Goal: Book appointment/travel/reservation

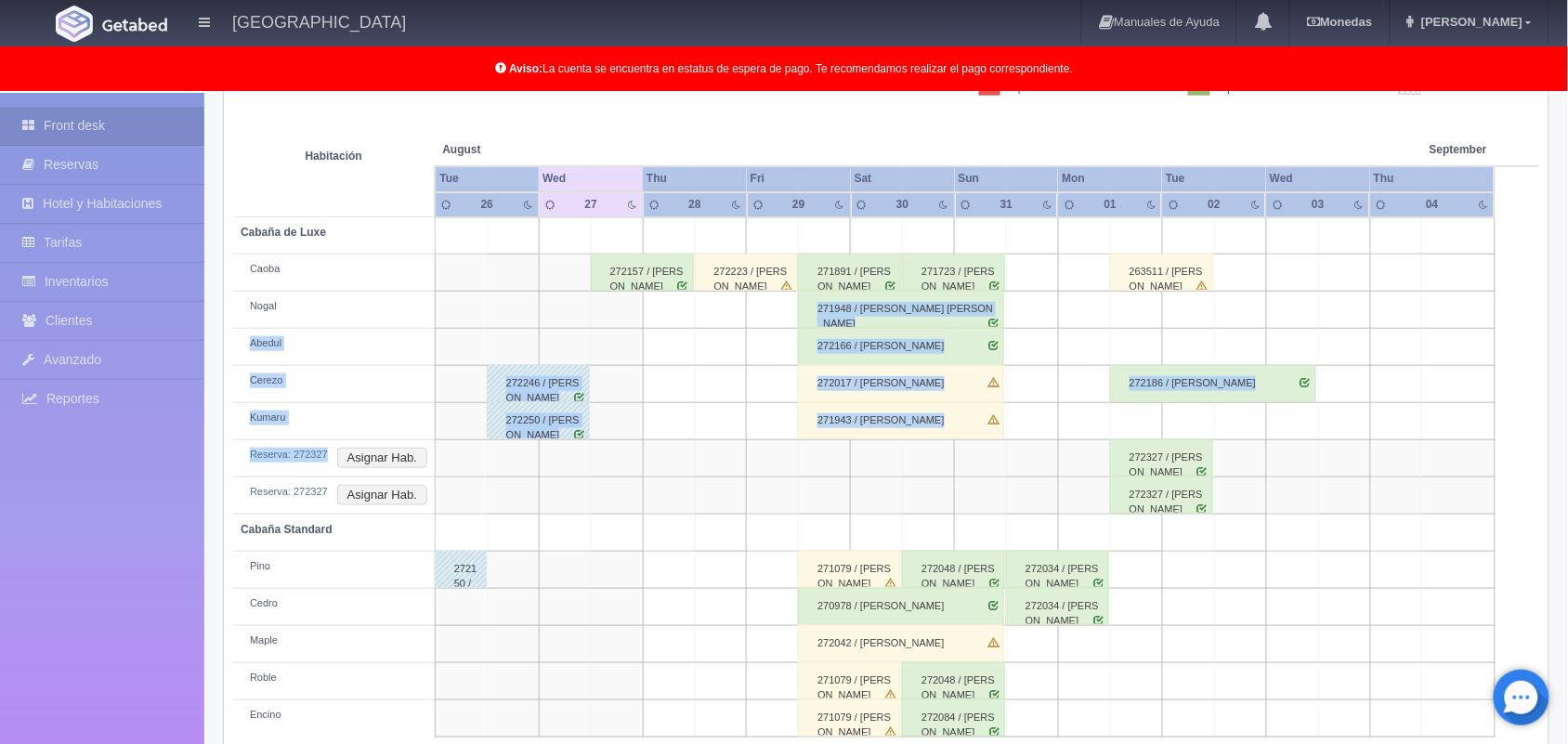
scroll to position [333, 0]
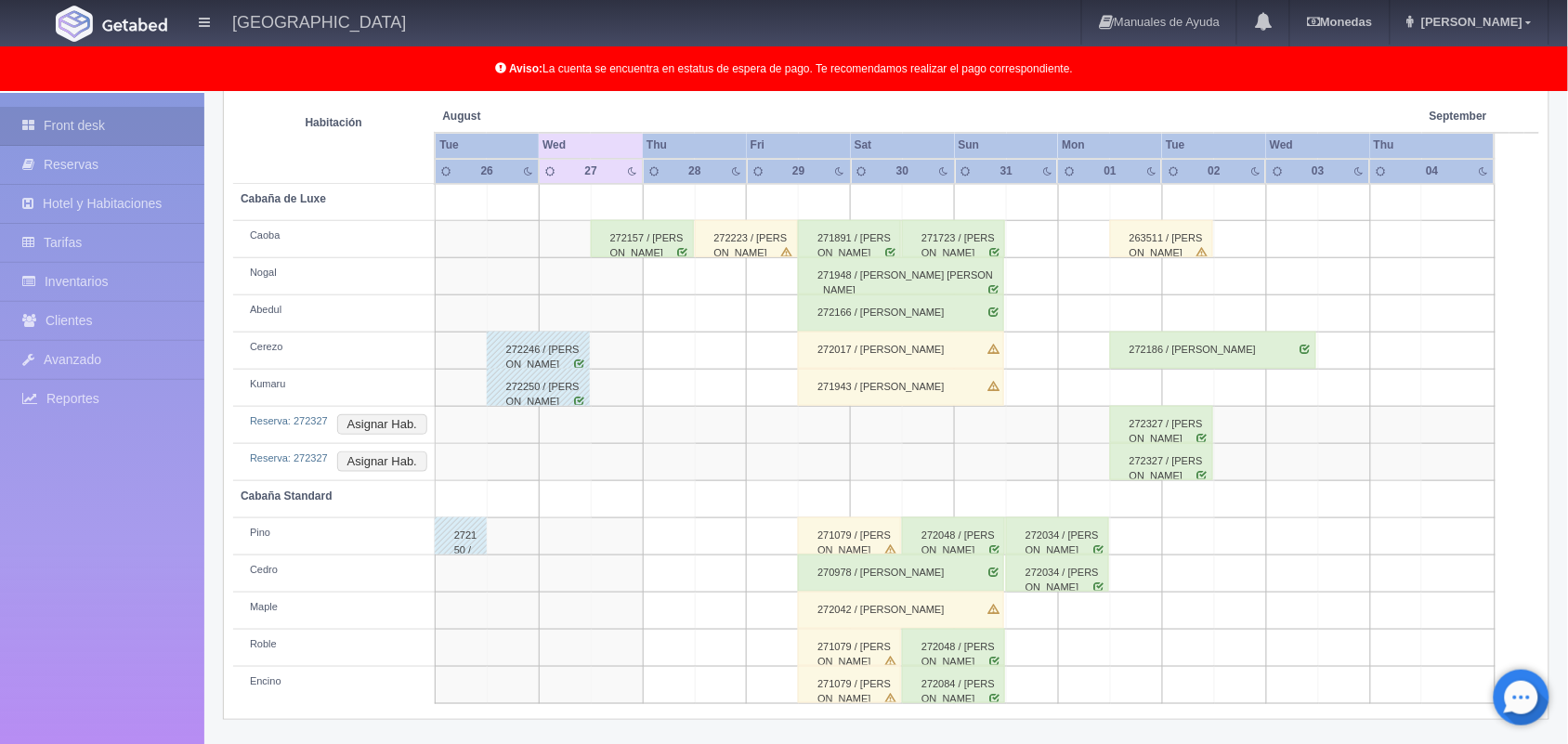
click at [994, 444] on td at bounding box center [981, 462] width 52 height 37
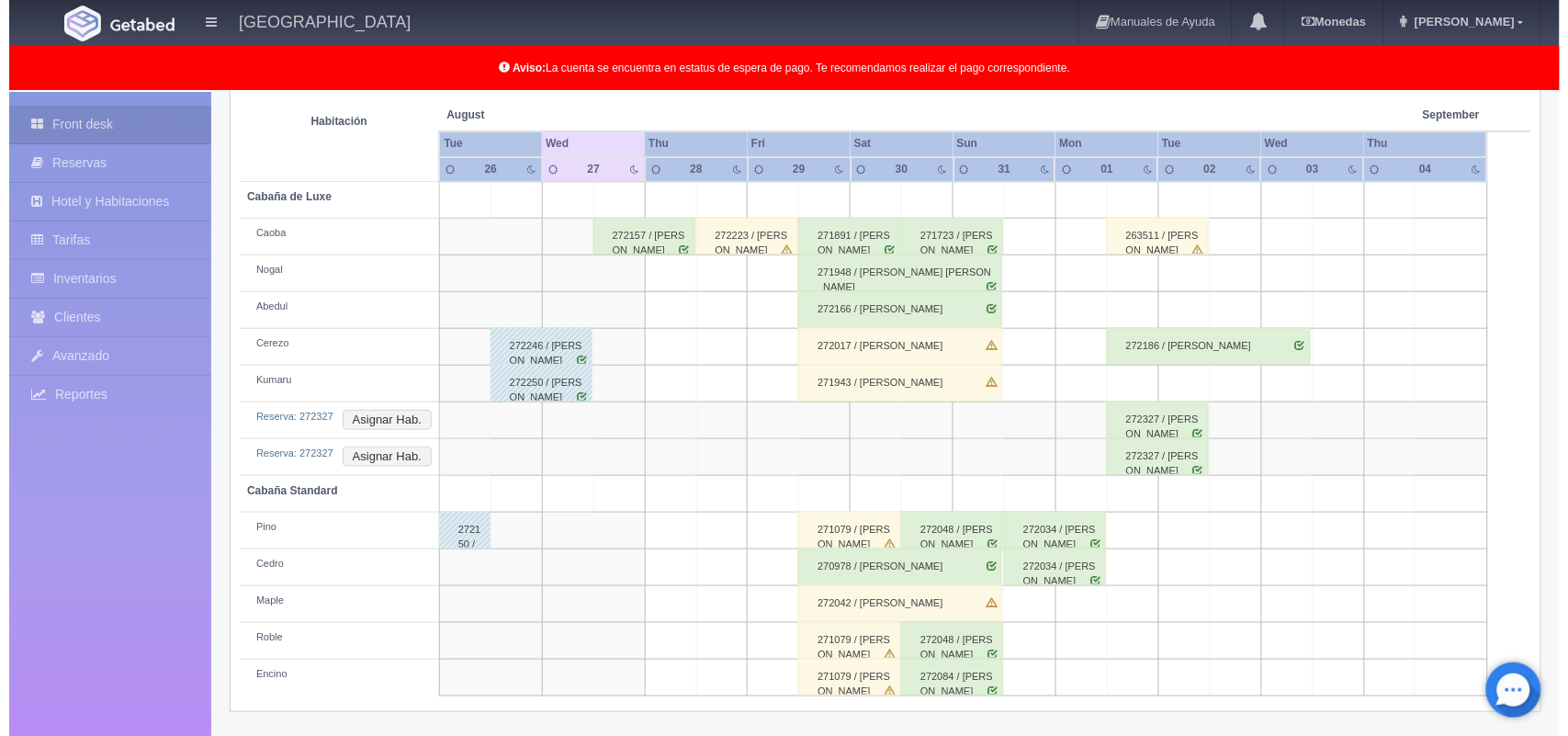
scroll to position [295, 0]
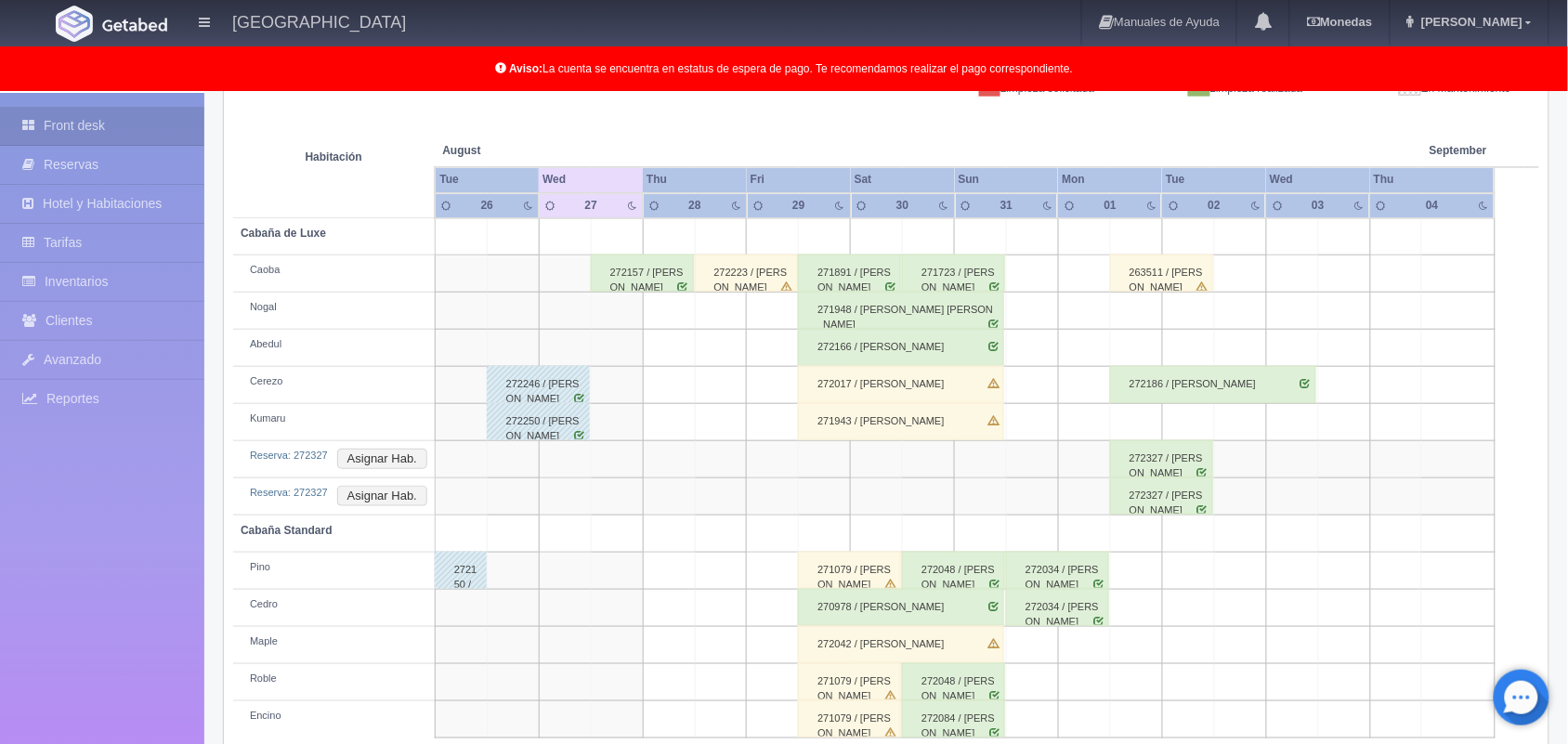
click at [1027, 341] on td at bounding box center [1033, 348] width 52 height 37
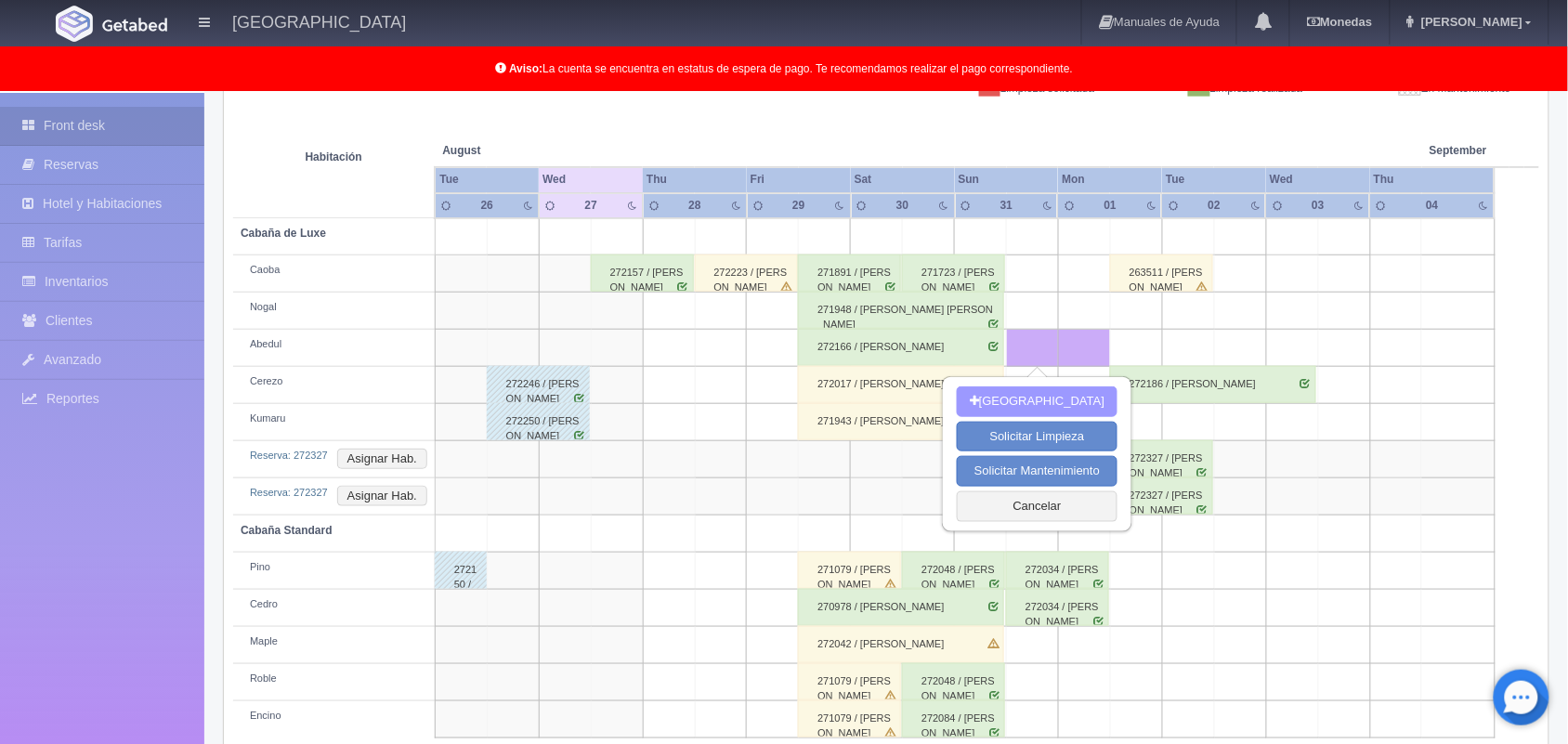
click at [1009, 405] on button "[GEOGRAPHIC_DATA]" at bounding box center [1037, 402] width 161 height 31
type input "31-08-2025"
type input "01-09-2025"
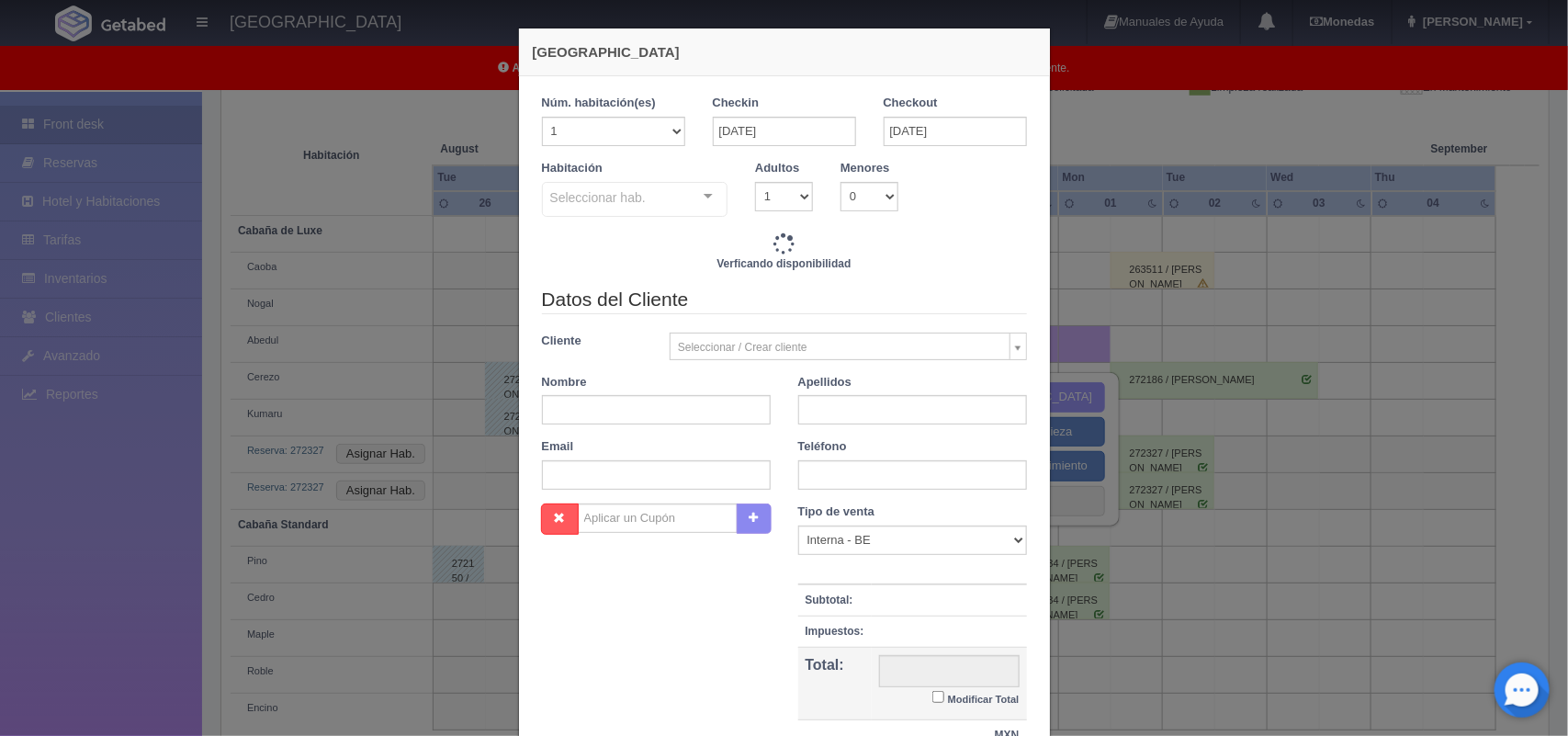
checkbox input "false"
type input "1800.00"
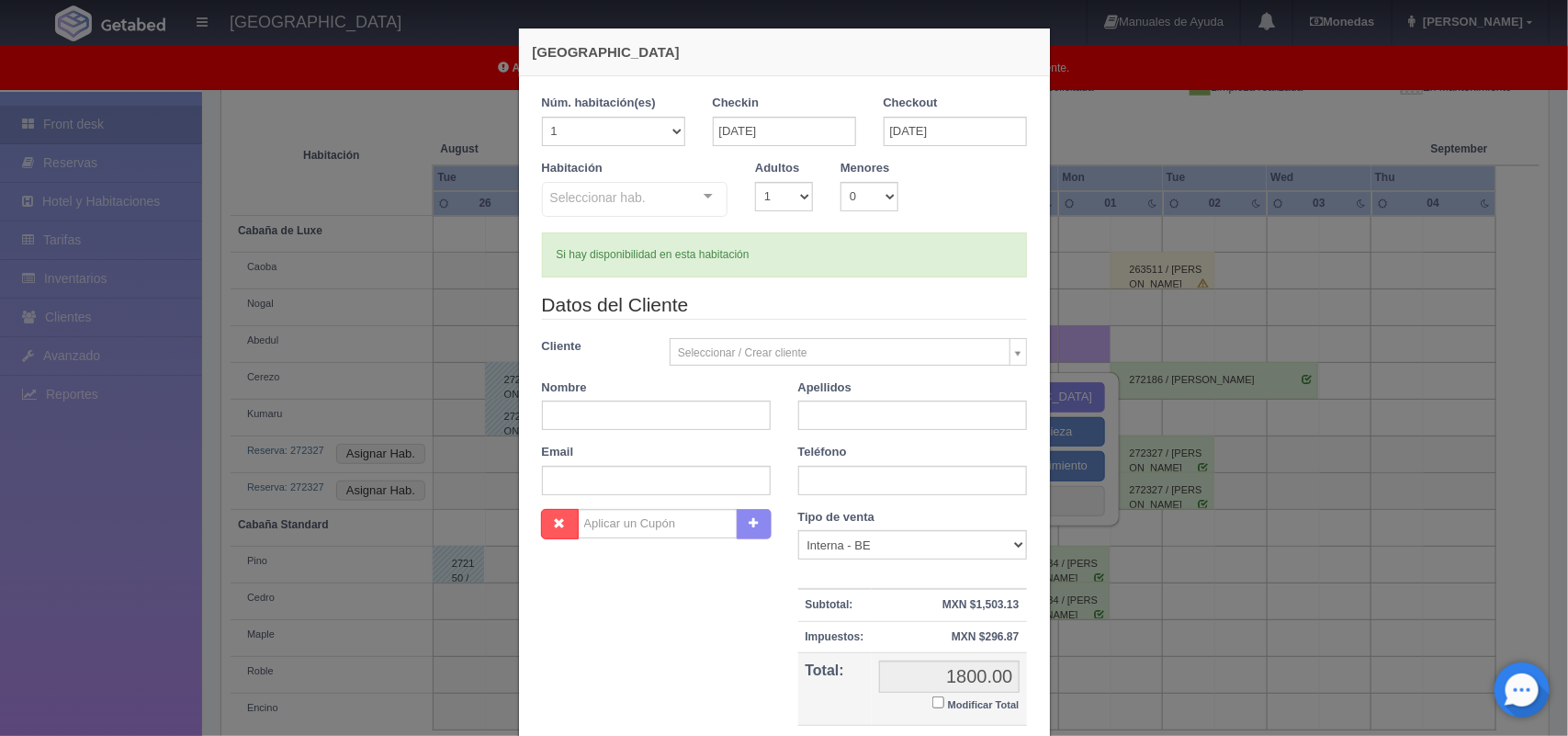
checkbox input "false"
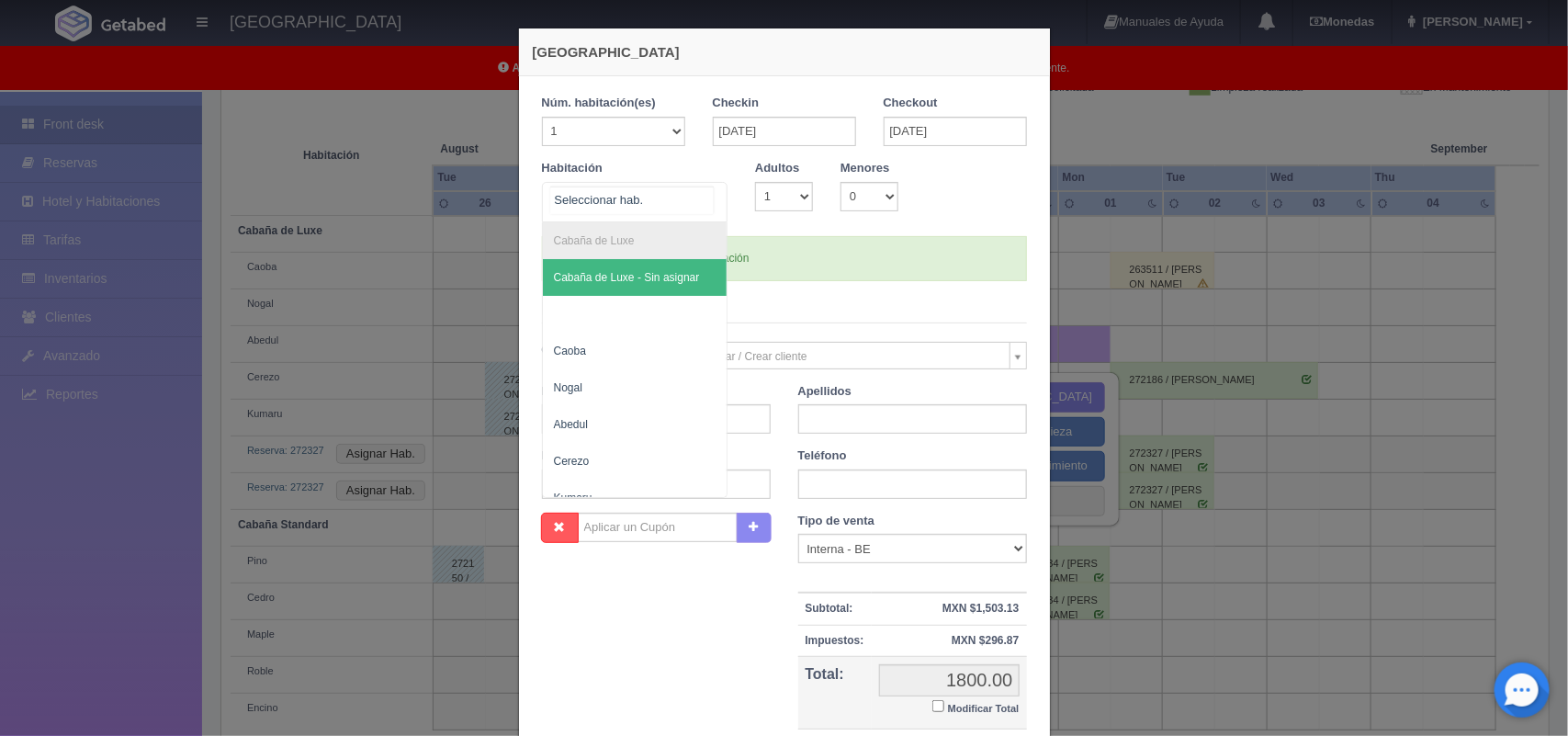
click at [693, 198] on div "Cabaña de Luxe Cabaña de Luxe - Sin asignar Caoba Nogal Abedul Cerezo Kumaru Ca…" at bounding box center [635, 202] width 186 height 41
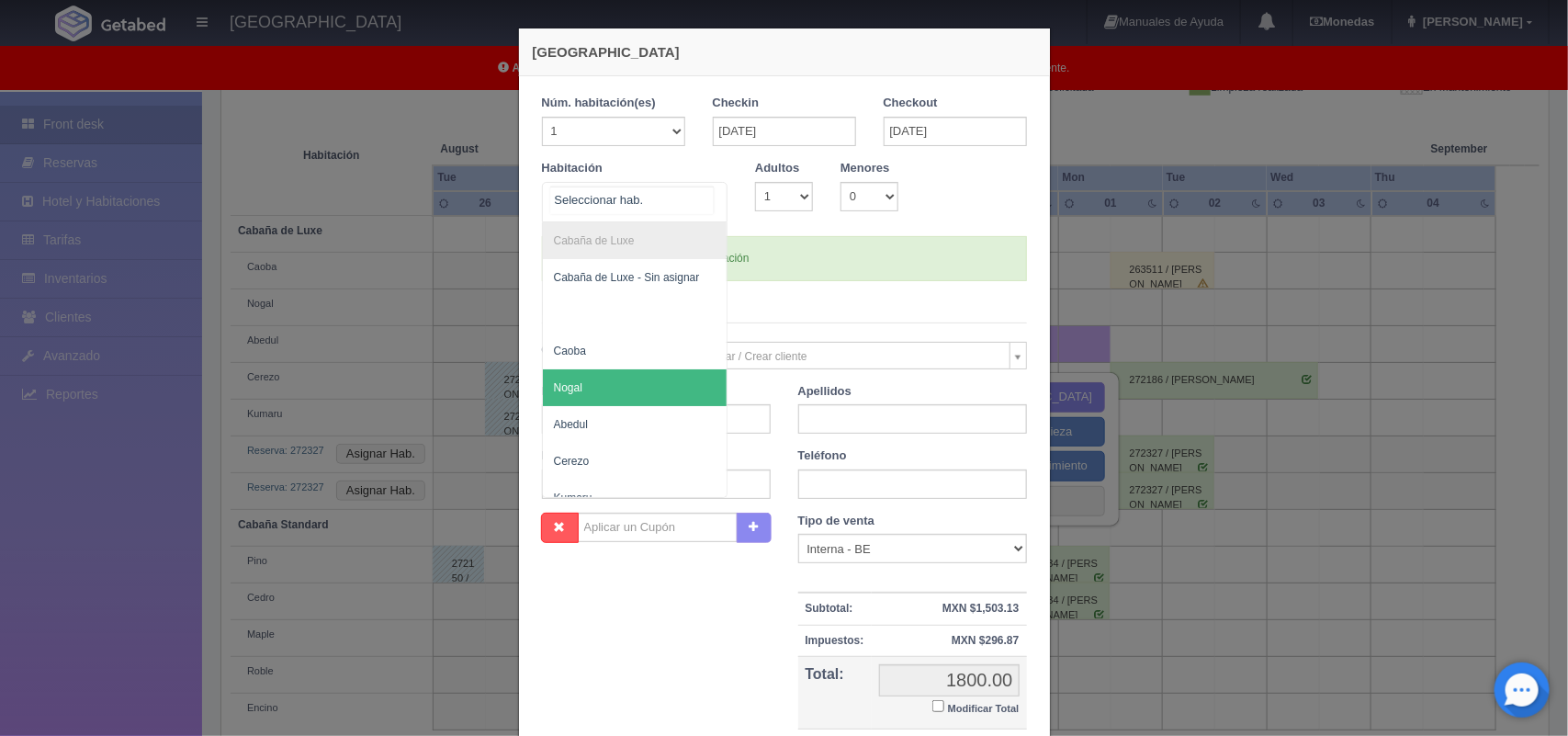
click at [589, 377] on span "Nogal" at bounding box center [635, 387] width 184 height 37
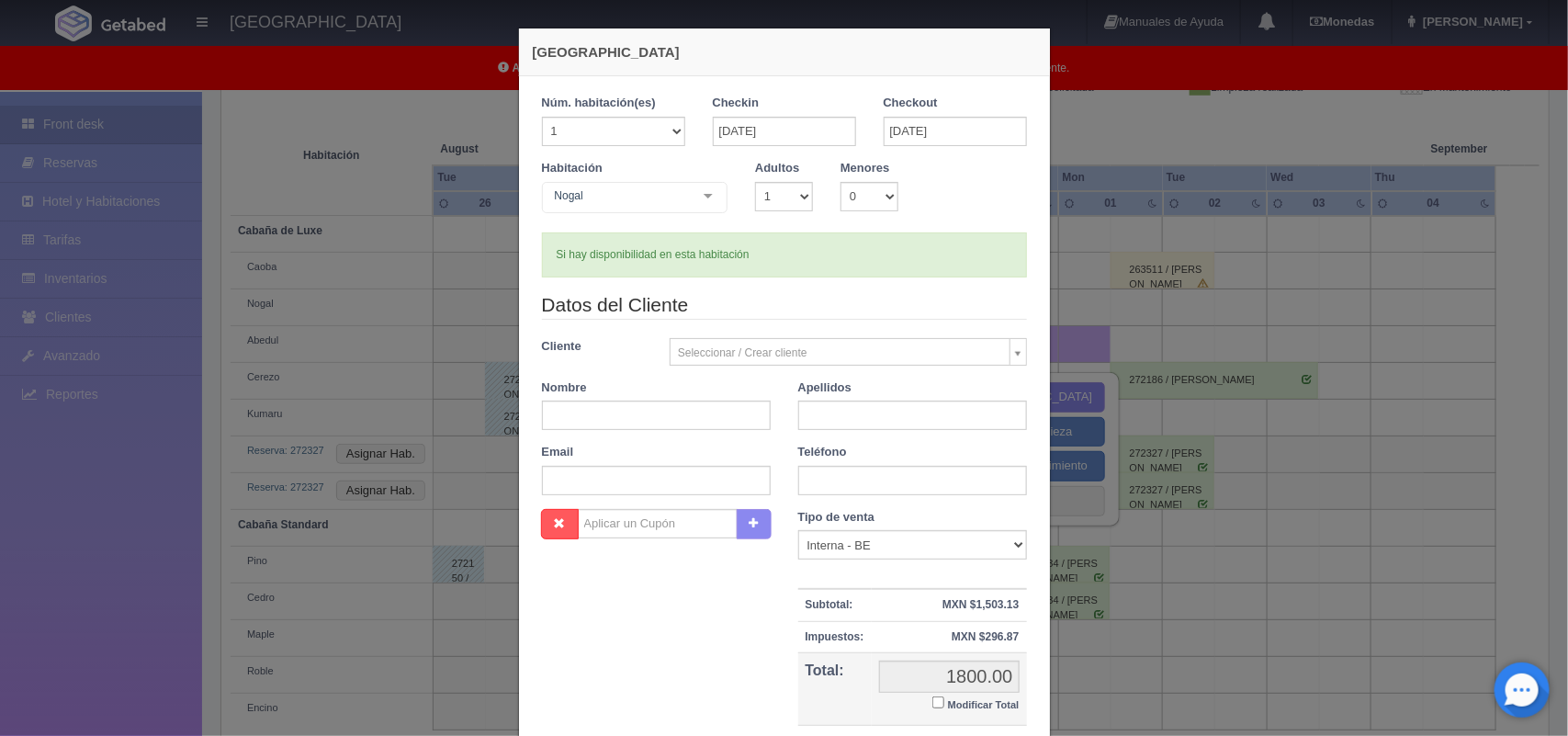
checkbox input "false"
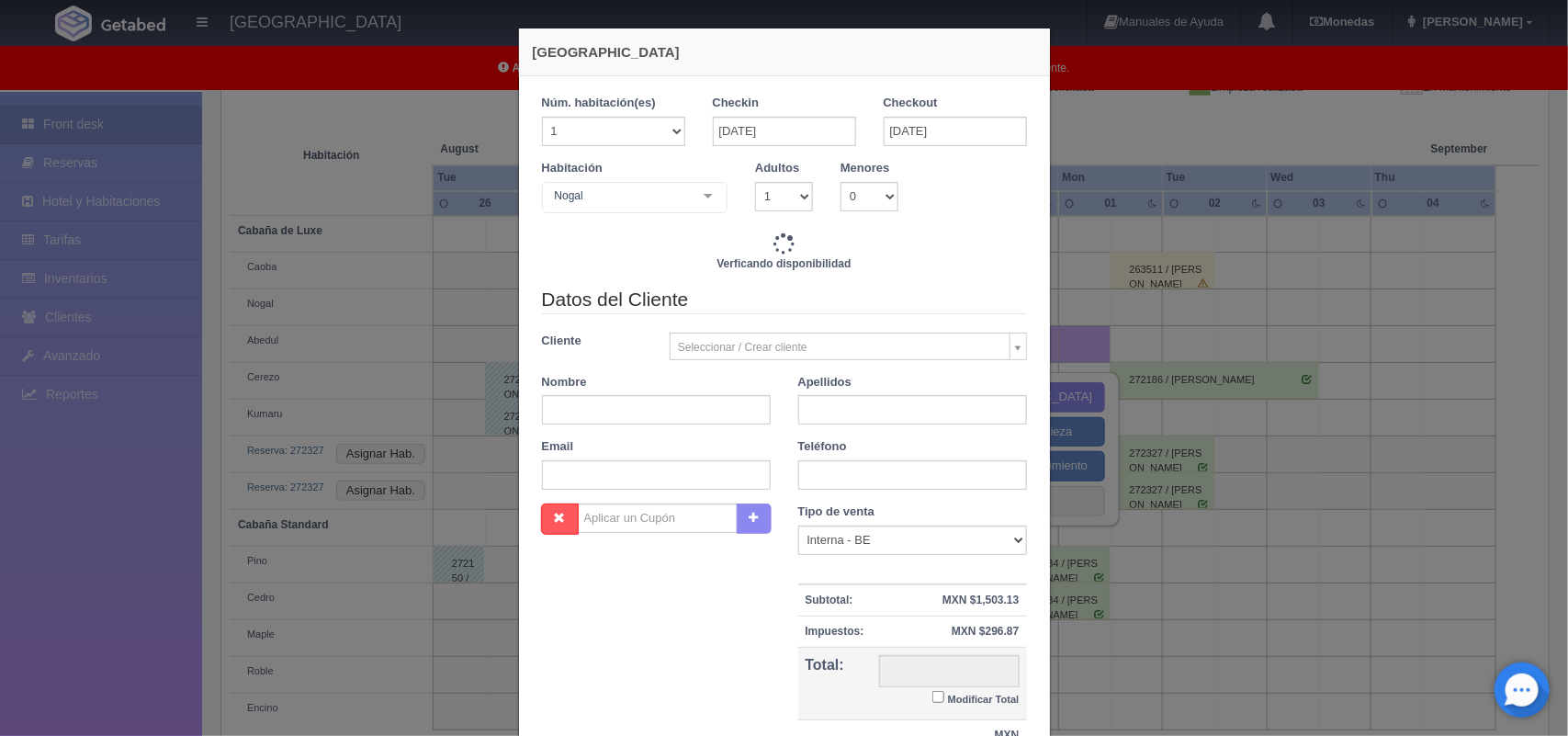
type input "1800.00"
checkbox input "false"
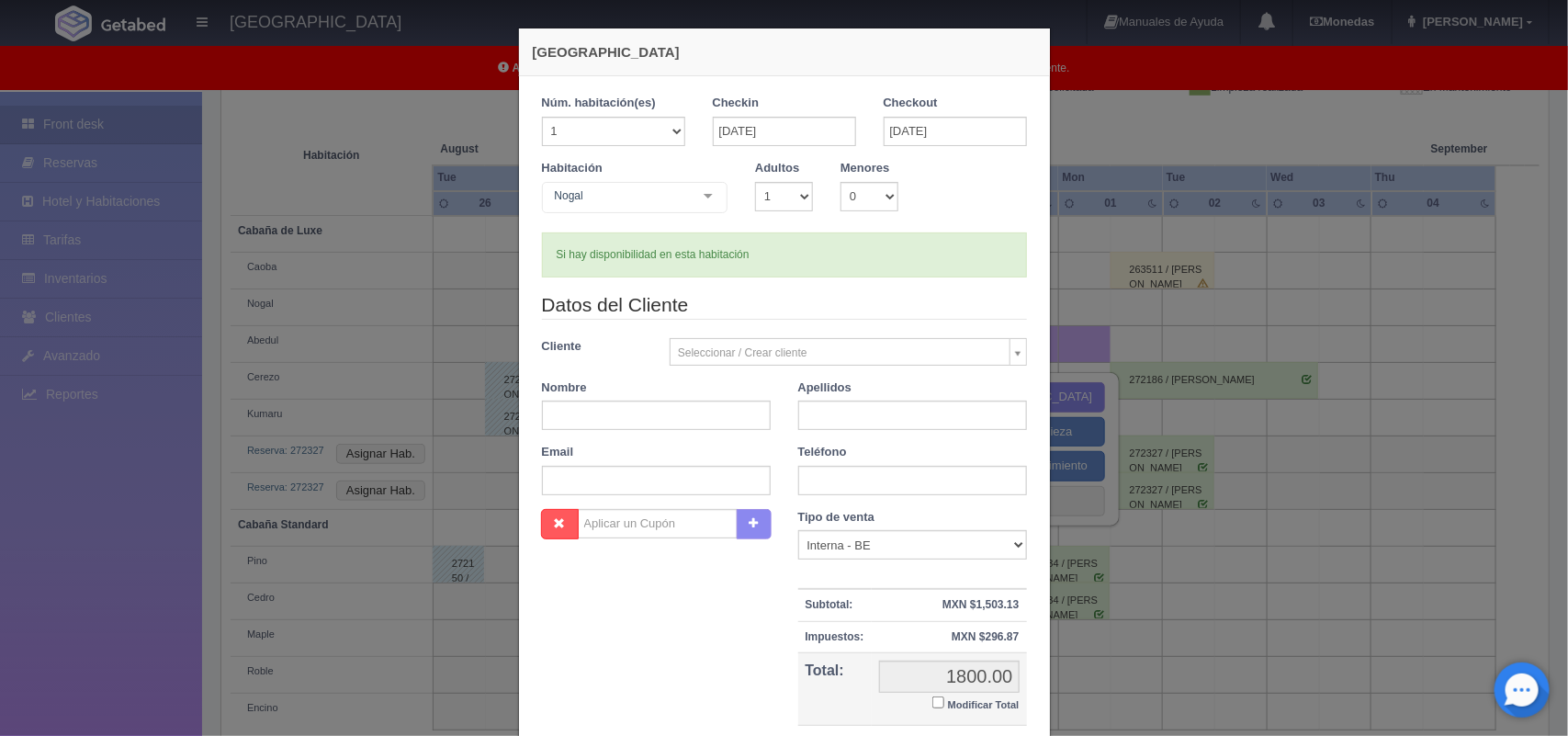
click at [742, 344] on body "Hotel Xacallan Manuales de Ayuda Actualizaciones recientes Monedas Tipo de camb…" at bounding box center [784, 283] width 1568 height 973
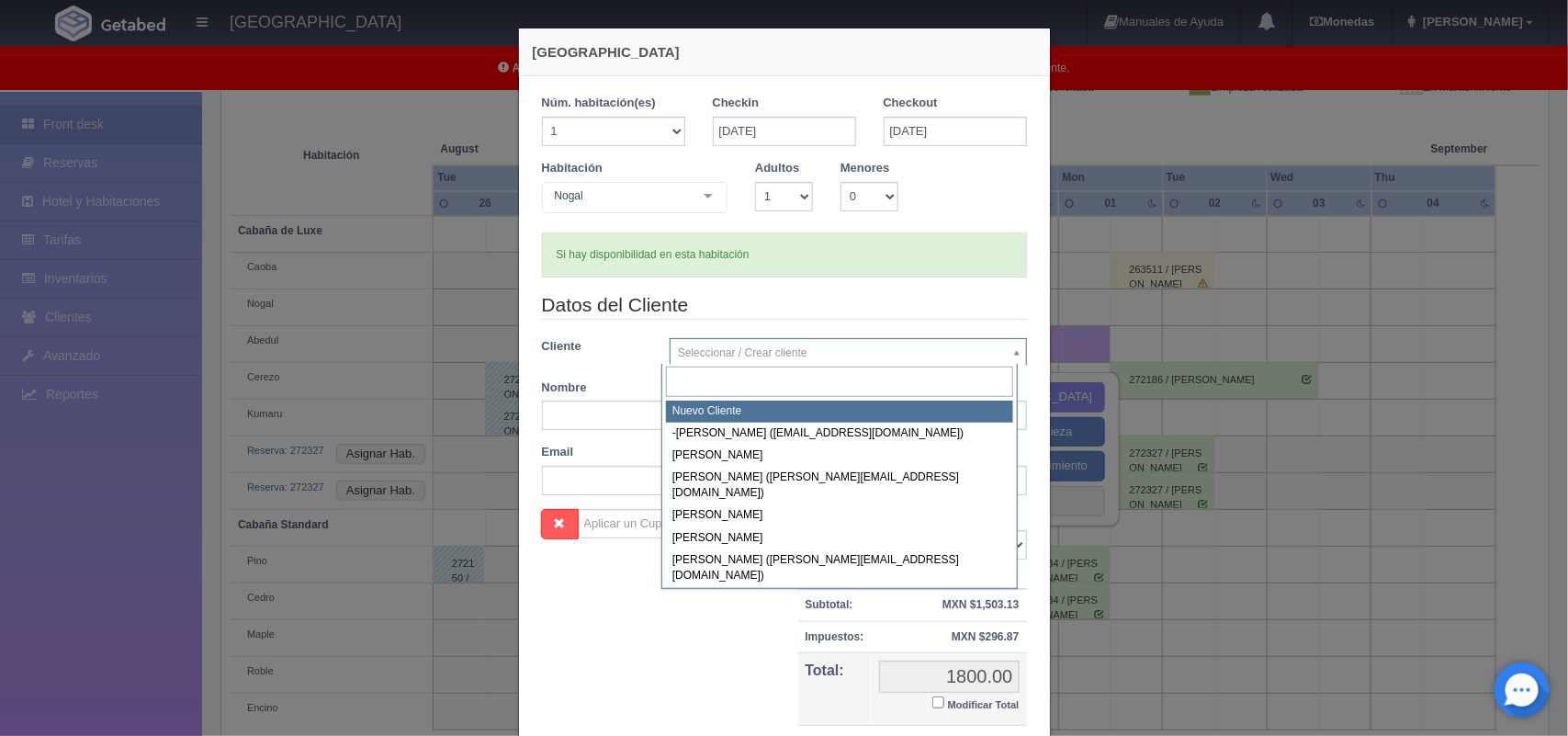
select select "-1"
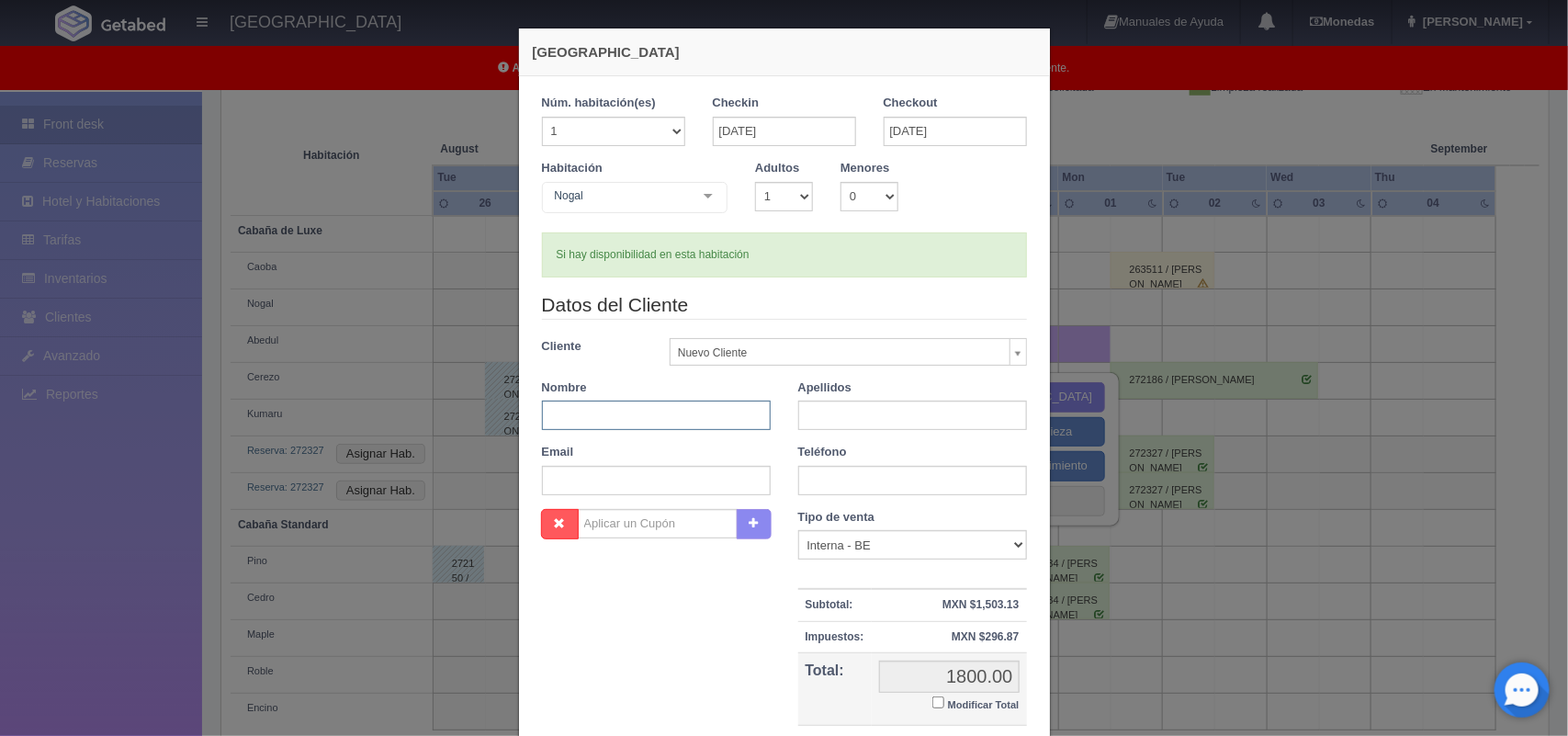
click at [646, 426] on input "text" at bounding box center [656, 414] width 229 height 29
type input "ezequiel"
click at [884, 428] on input "text" at bounding box center [913, 414] width 229 height 29
click at [884, 428] on input "gonzales" at bounding box center [913, 414] width 229 height 29
type input "gonzales"
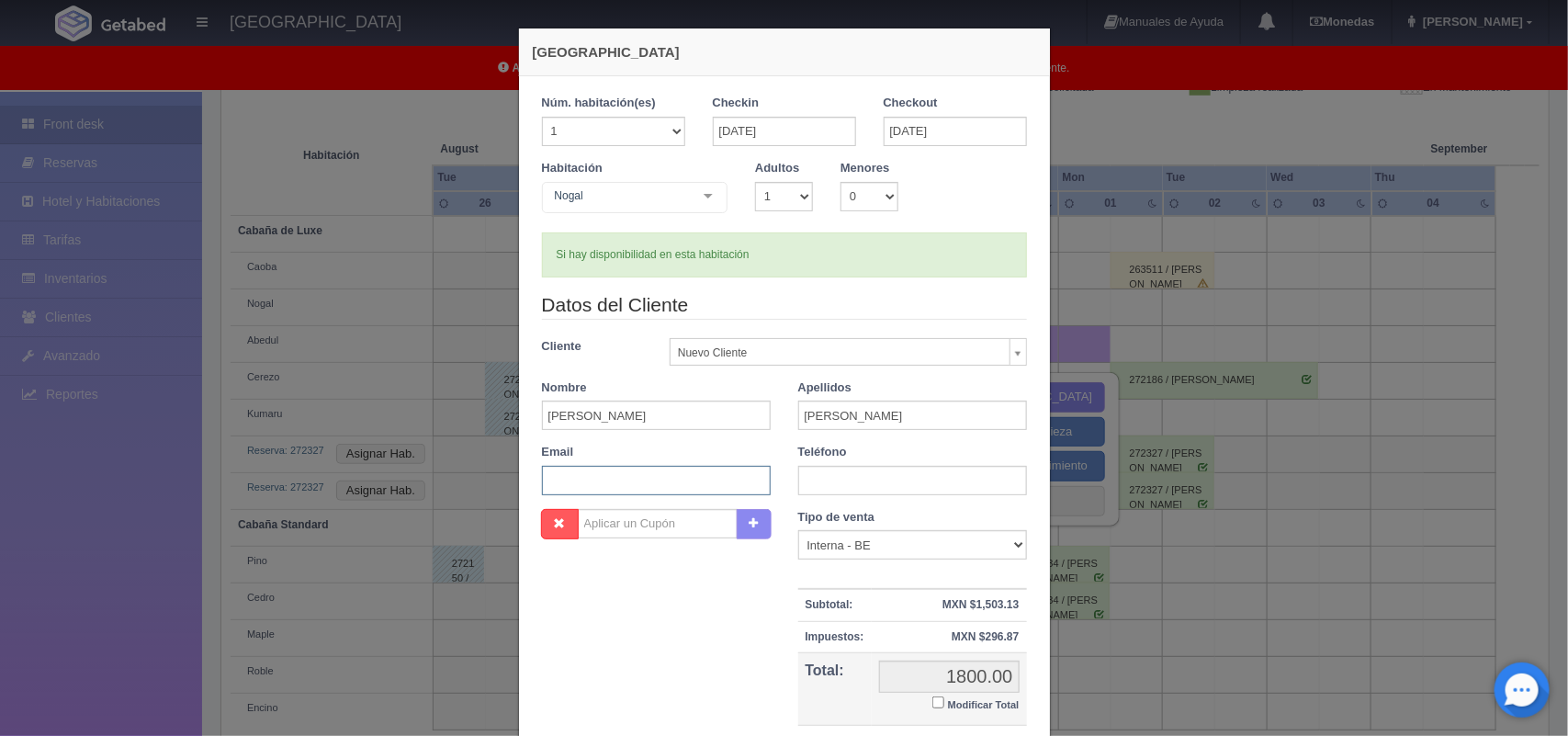
click at [696, 481] on input "text" at bounding box center [656, 480] width 229 height 29
click at [572, 482] on input "sayil9@gmail.com" at bounding box center [656, 480] width 229 height 29
type input "zequirochafelegrino15@gmail.com"
click at [876, 485] on input "text" at bounding box center [913, 480] width 229 height 29
type input "5540512068"
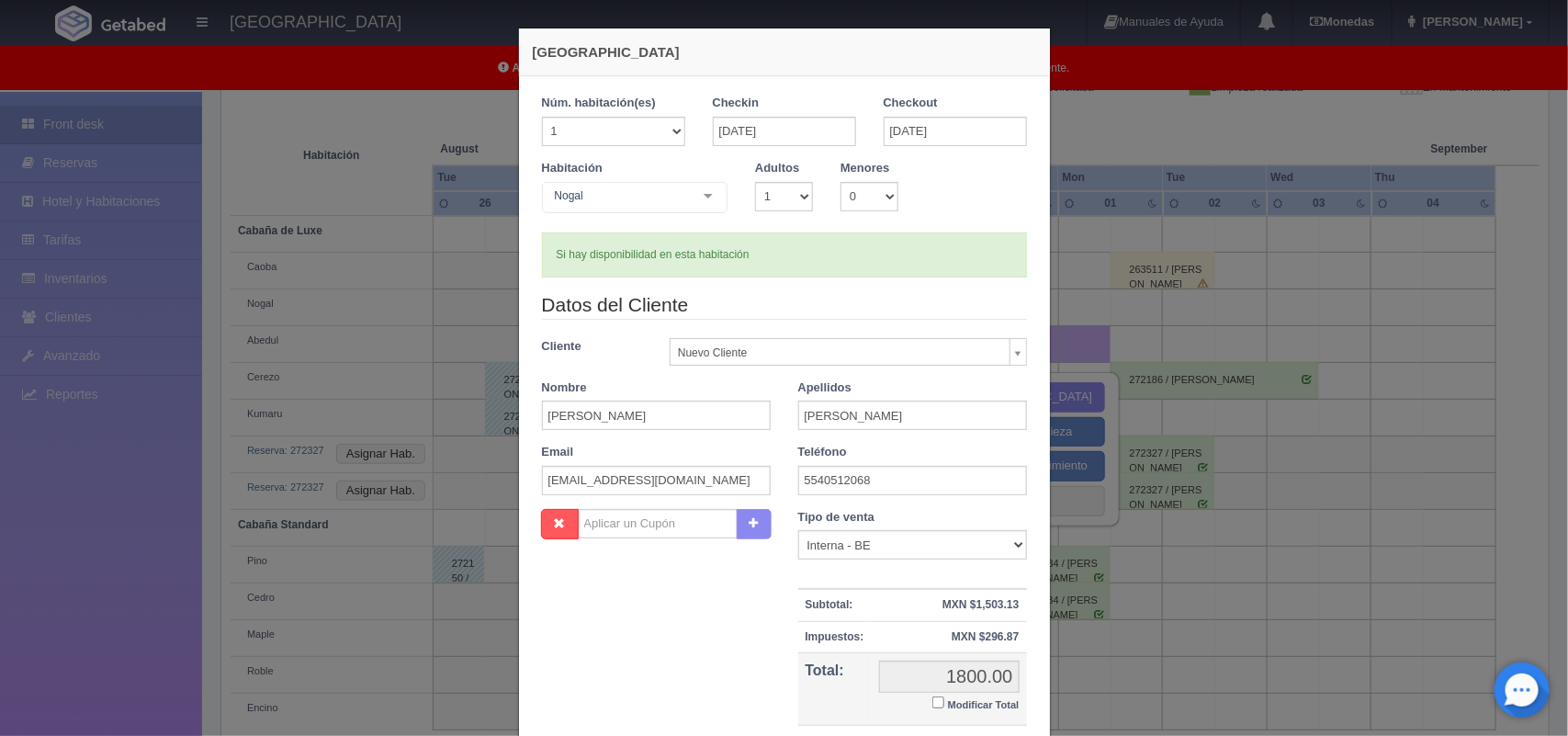
click at [1549, 724] on div "Nueva Reserva 1 Núm. habitación(es) 1 2 3 4 5 6 7 8 9 10 11 12 13 14 15 16 17 1…" at bounding box center [784, 368] width 1568 height 736
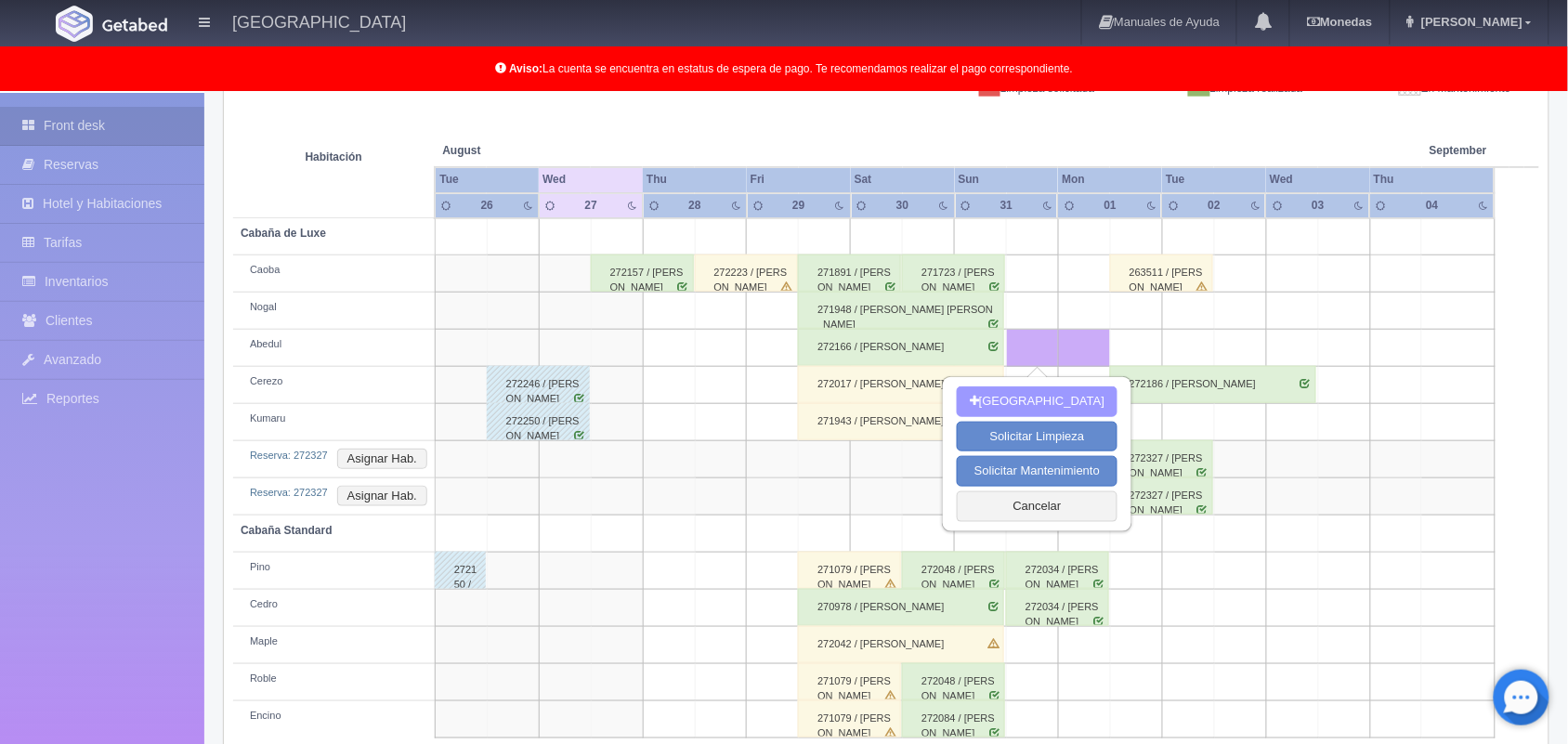
click at [1033, 393] on button "[GEOGRAPHIC_DATA]" at bounding box center [1037, 402] width 161 height 31
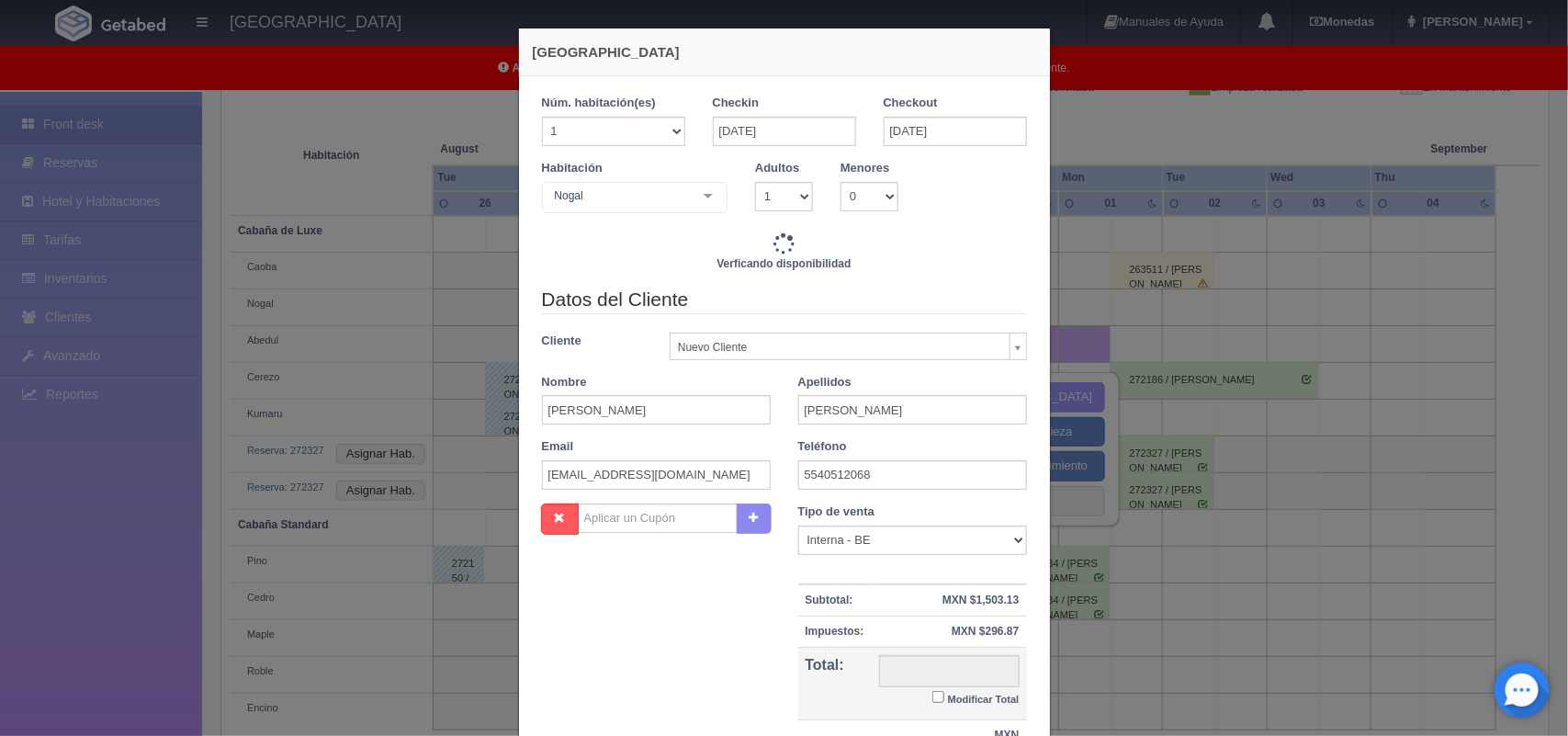
checkbox input "false"
type input "1800.00"
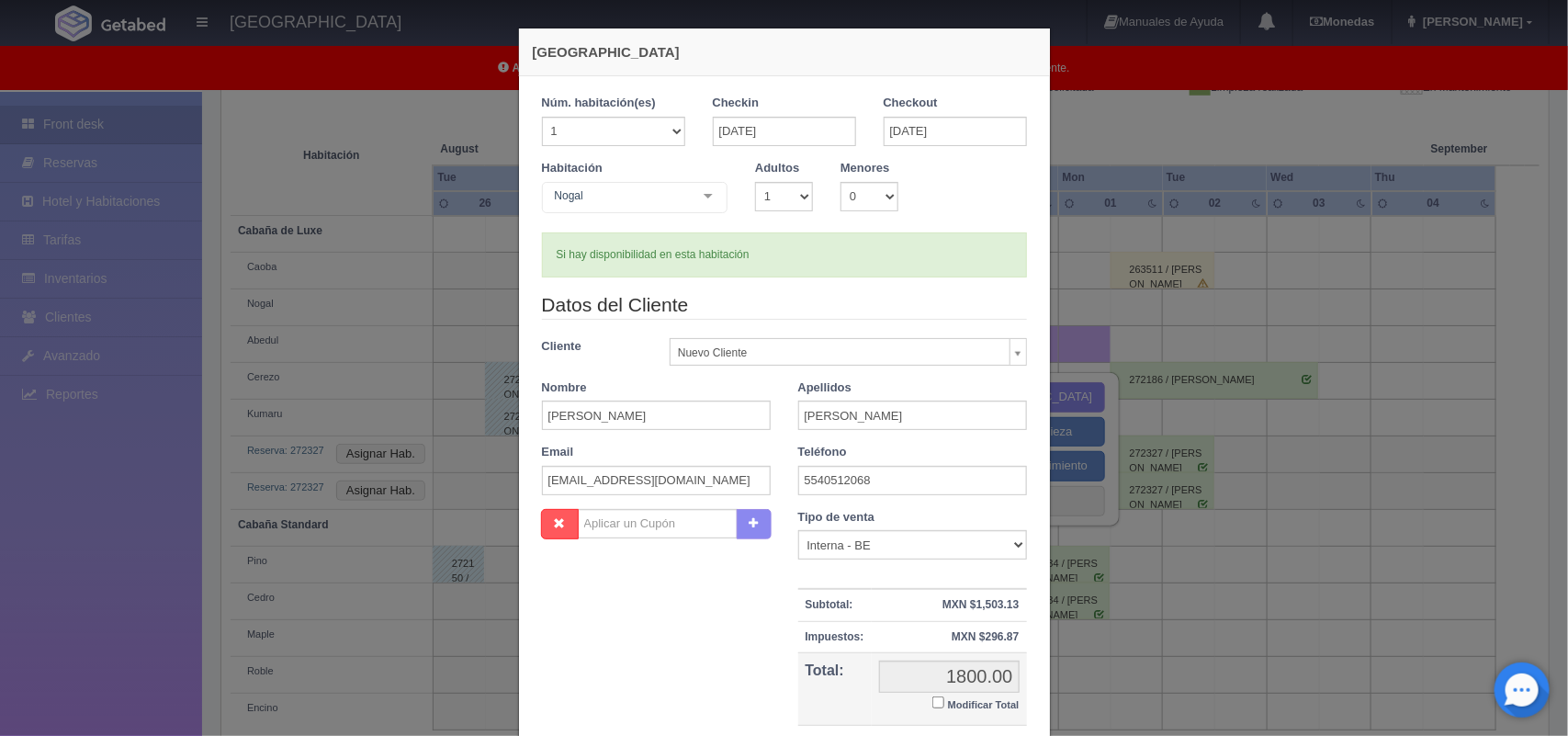
checkbox input "false"
click at [778, 198] on select "1 2 3 4 5 6 7 8 9 10" at bounding box center [783, 196] width 58 height 29
select select "2"
click at [755, 182] on select "1 2 3 4 5 6 7 8 9 10" at bounding box center [783, 196] width 58 height 29
checkbox input "false"
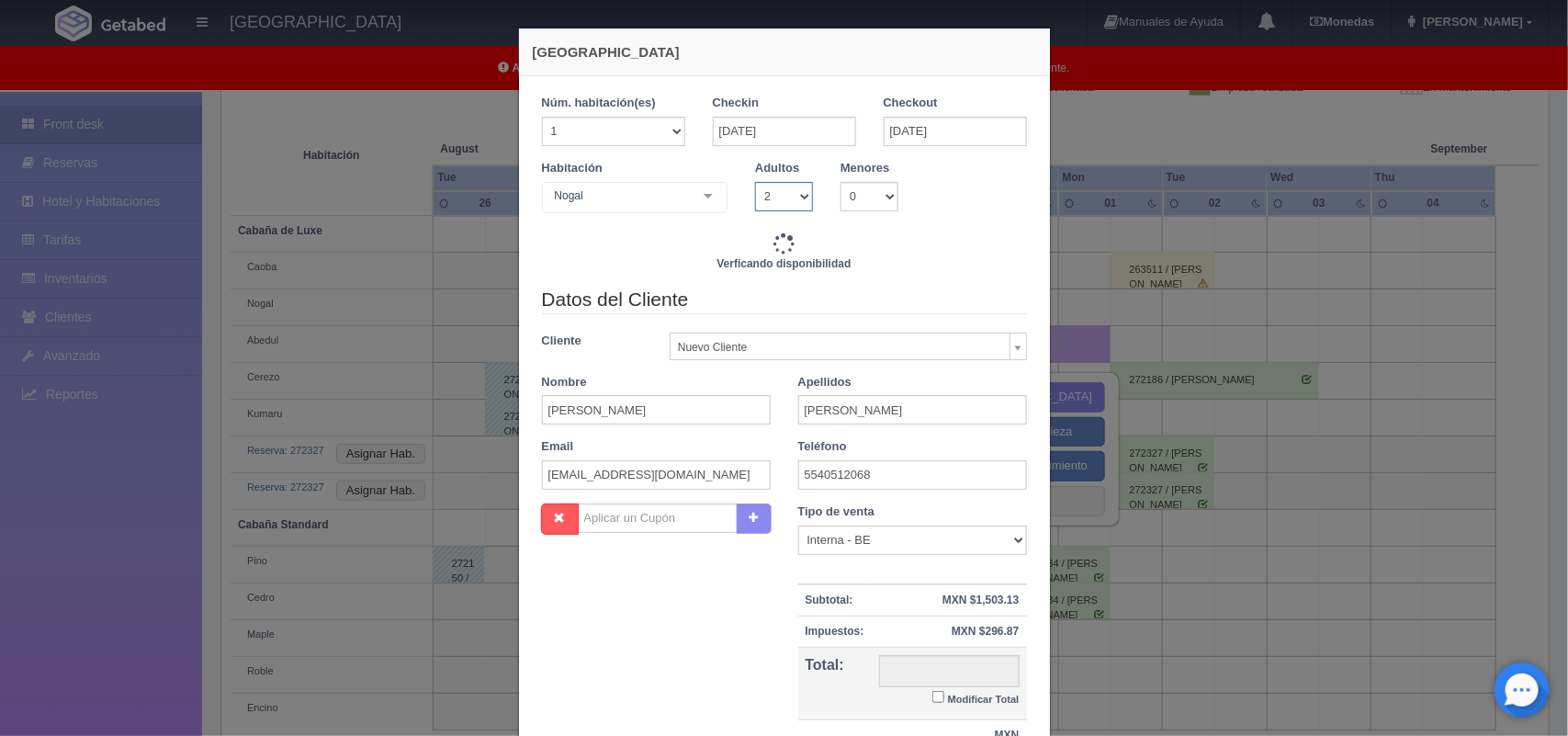
type input "1800.00"
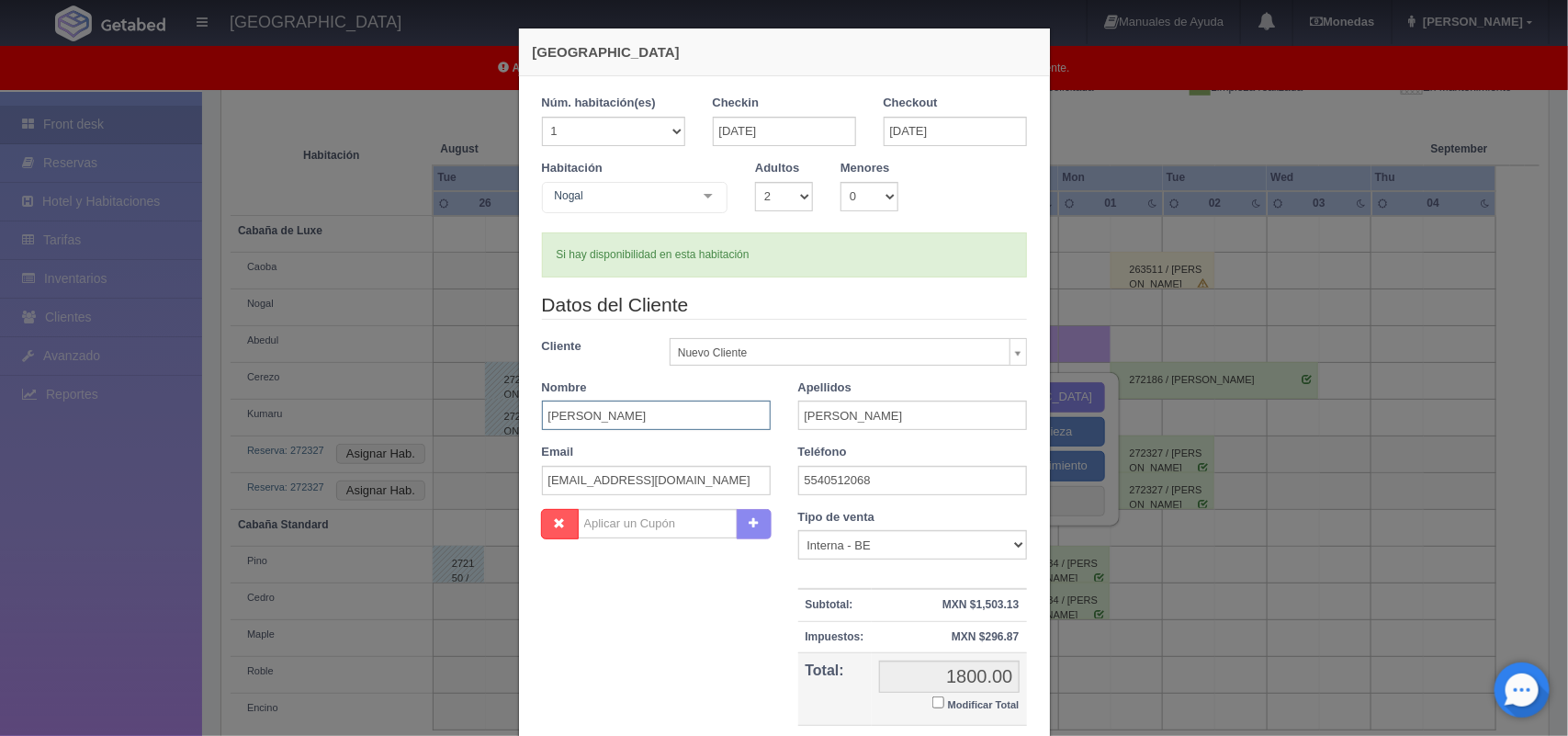
click at [690, 410] on input "ezequiel" at bounding box center [656, 414] width 229 height 29
click at [668, 666] on div "Nombre Cupón : Descuentos : Tipo de venta Correo Electronico Interna - BE Llama…" at bounding box center [784, 642] width 513 height 268
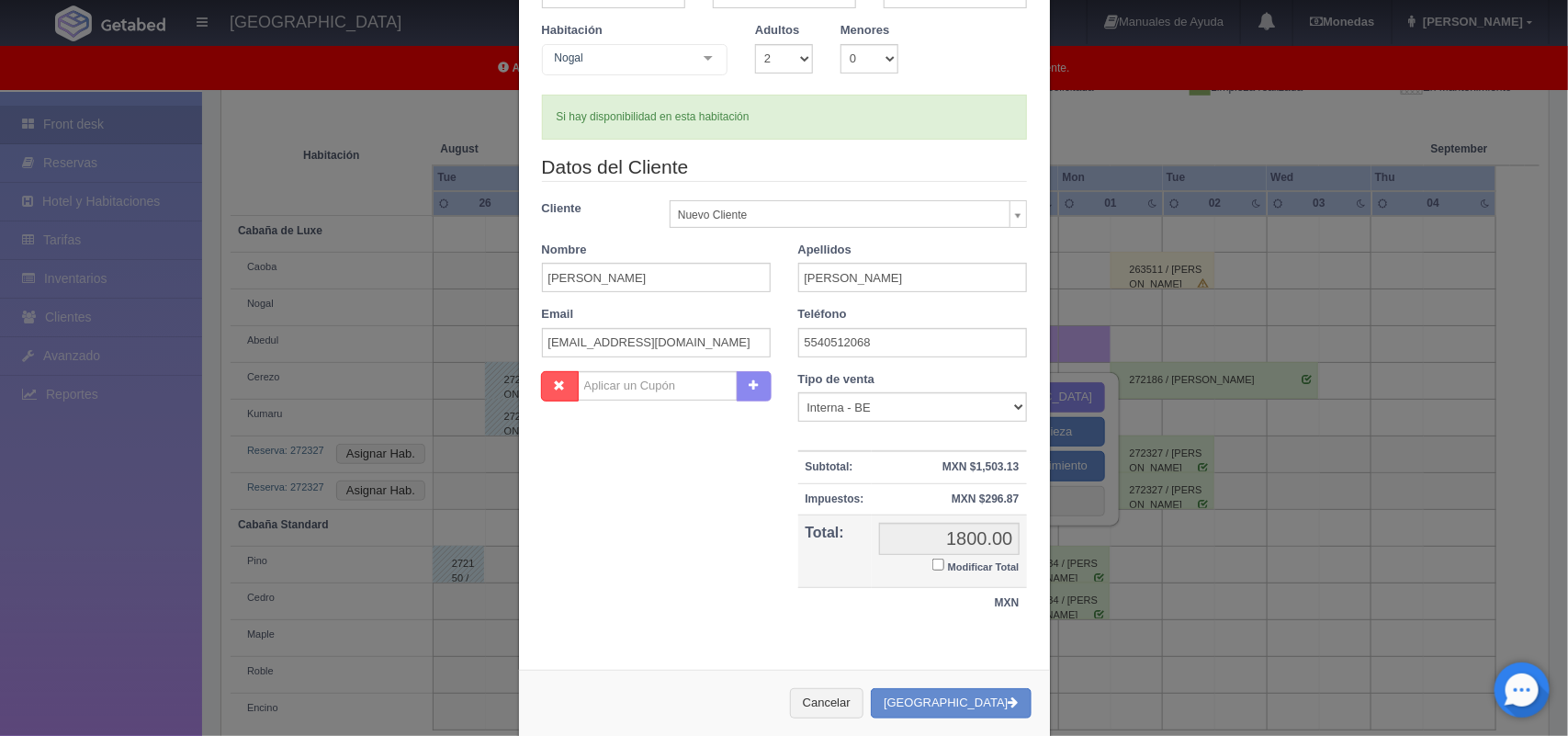
scroll to position [168, 0]
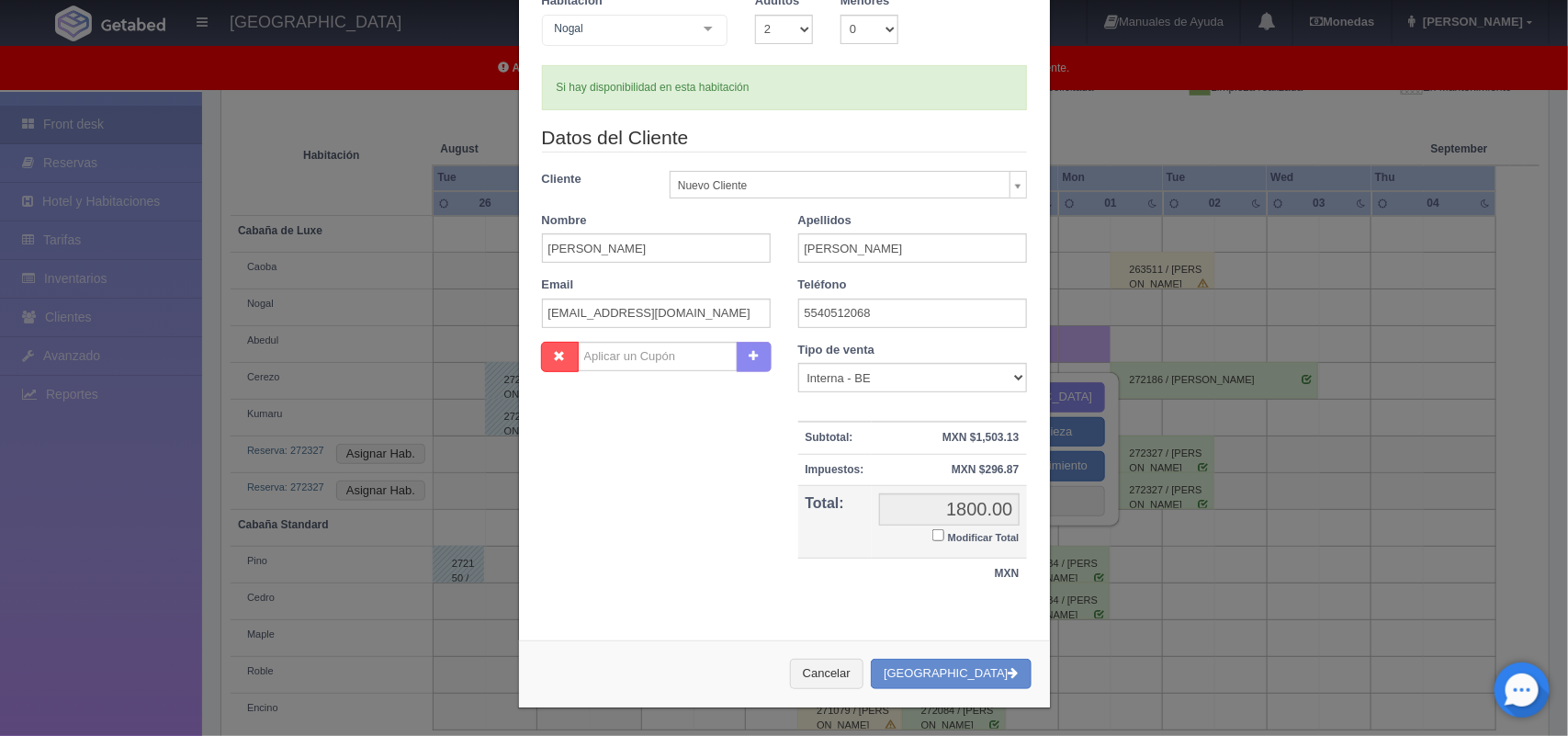
click at [932, 534] on input "Modificar Total" at bounding box center [938, 534] width 12 height 12
checkbox input "true"
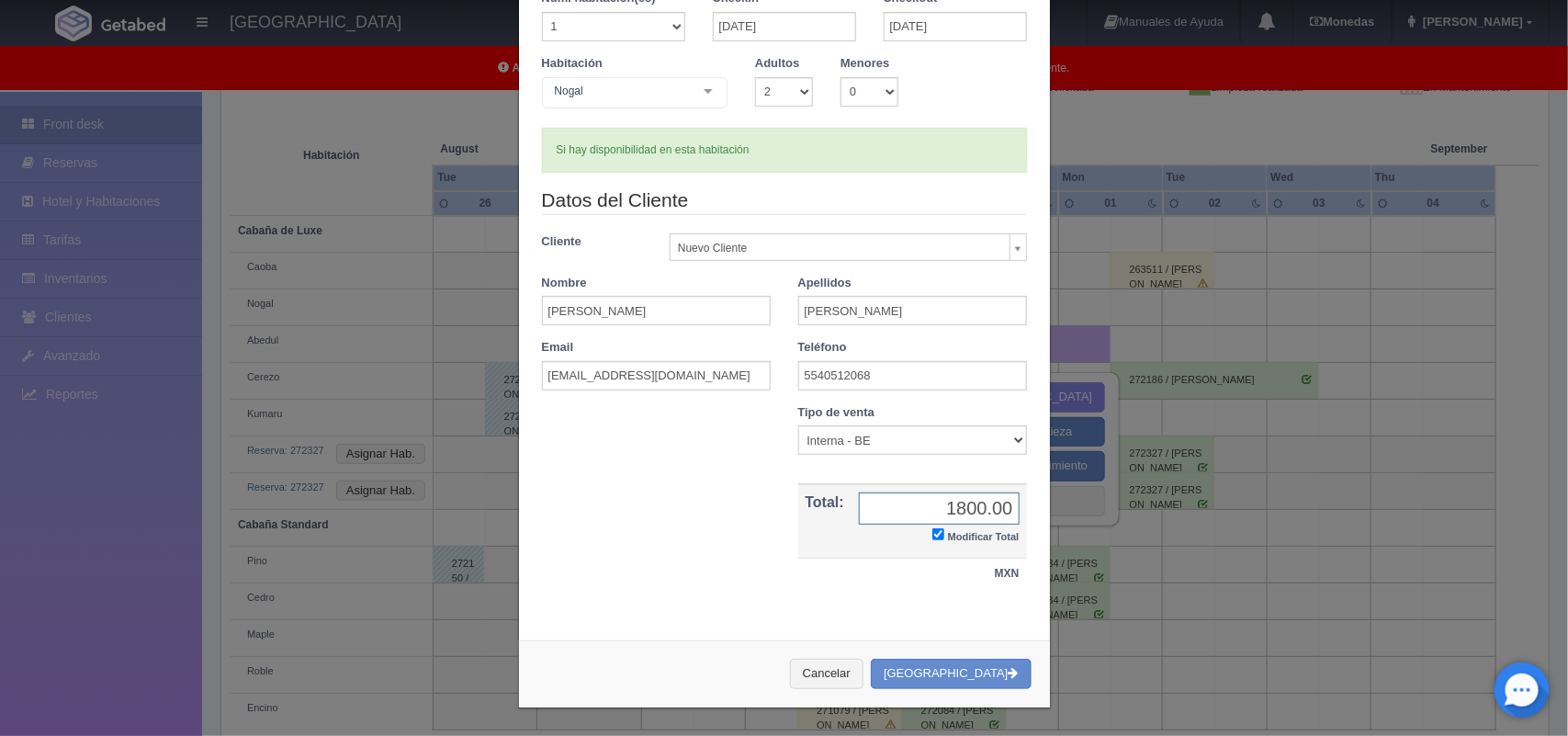
scroll to position [106, 0]
click at [960, 502] on input "1800.00" at bounding box center [939, 509] width 161 height 32
type input "1700.00"
click at [956, 661] on button "[GEOGRAPHIC_DATA]" at bounding box center [950, 674] width 160 height 30
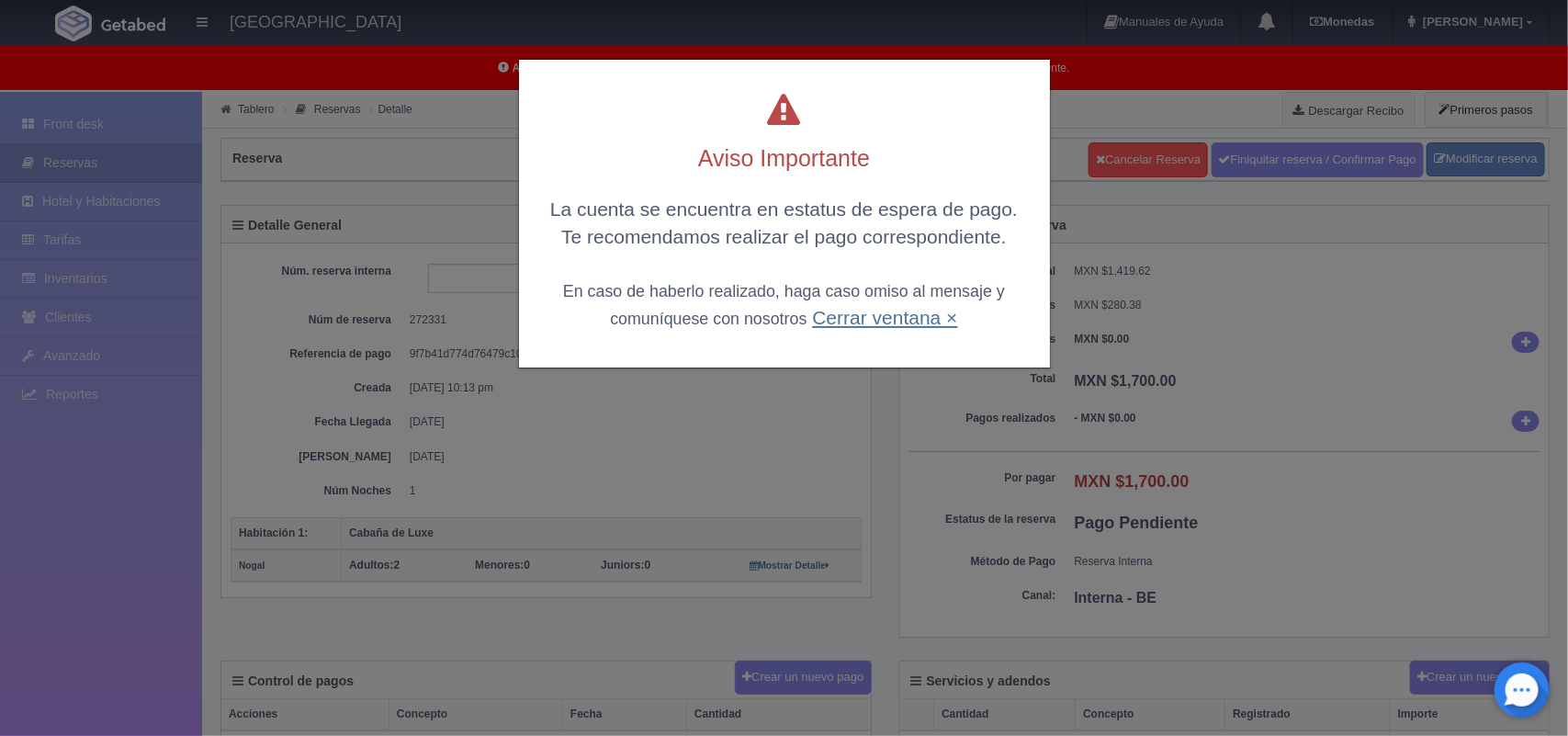
click at [884, 317] on link "Cerrar ventana ×" at bounding box center [884, 317] width 145 height 21
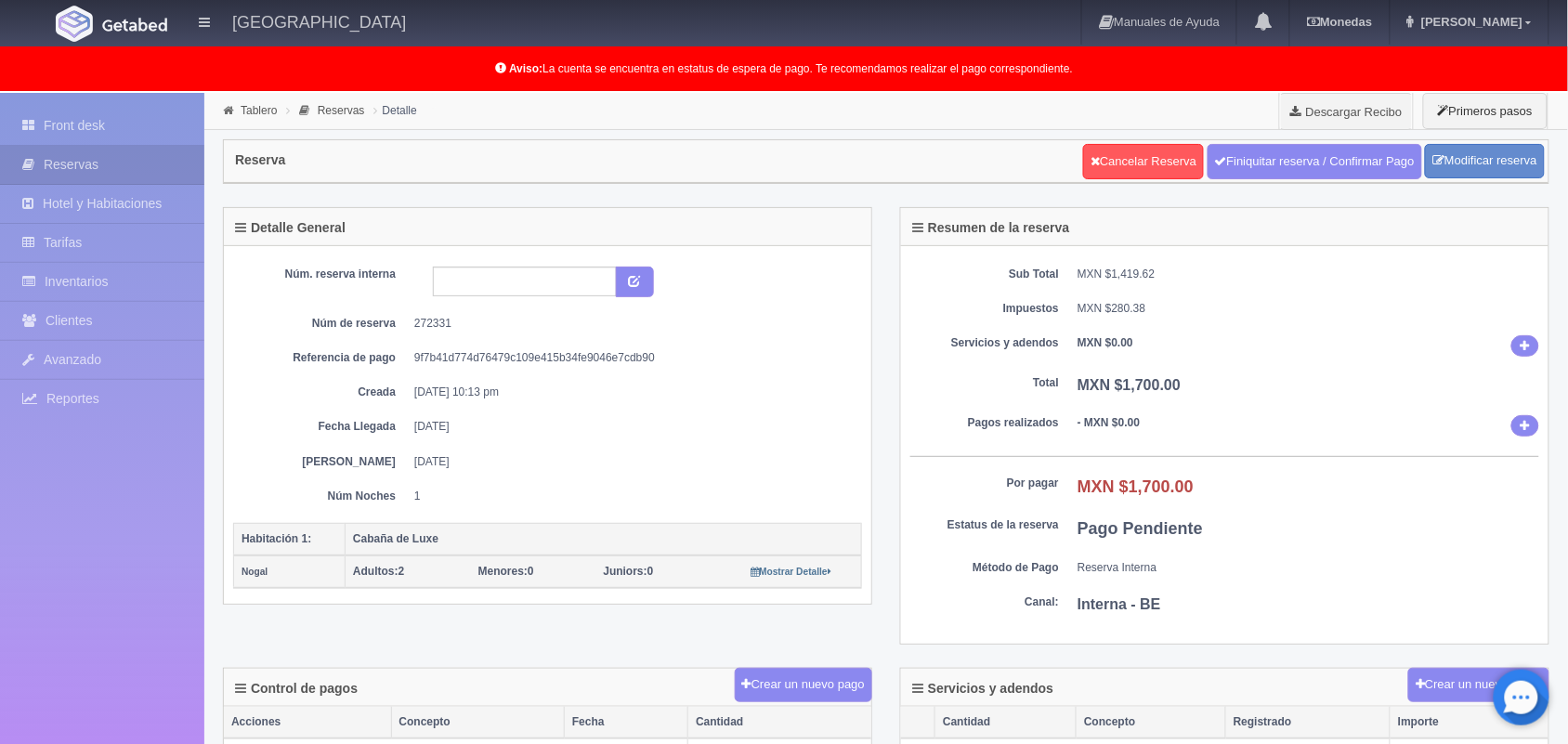
click at [1264, 528] on dd "Pago Pendiente" at bounding box center [1309, 529] width 462 height 24
click at [853, 411] on div "Núm. reserva interna Núm de reserva 272331 Referencia de pago 9f7b41d774d76479c…" at bounding box center [547, 385] width 629 height 238
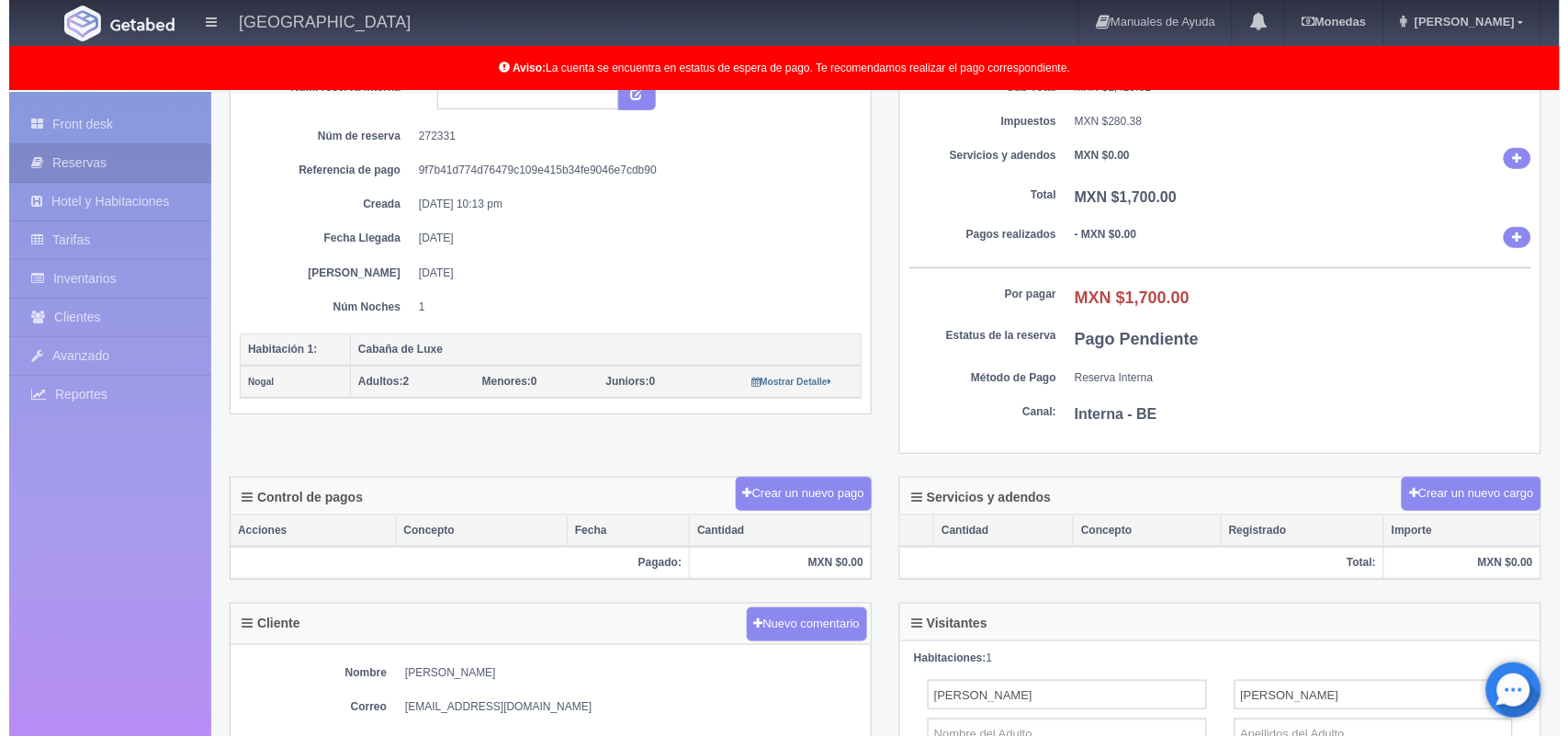
scroll to position [244, 0]
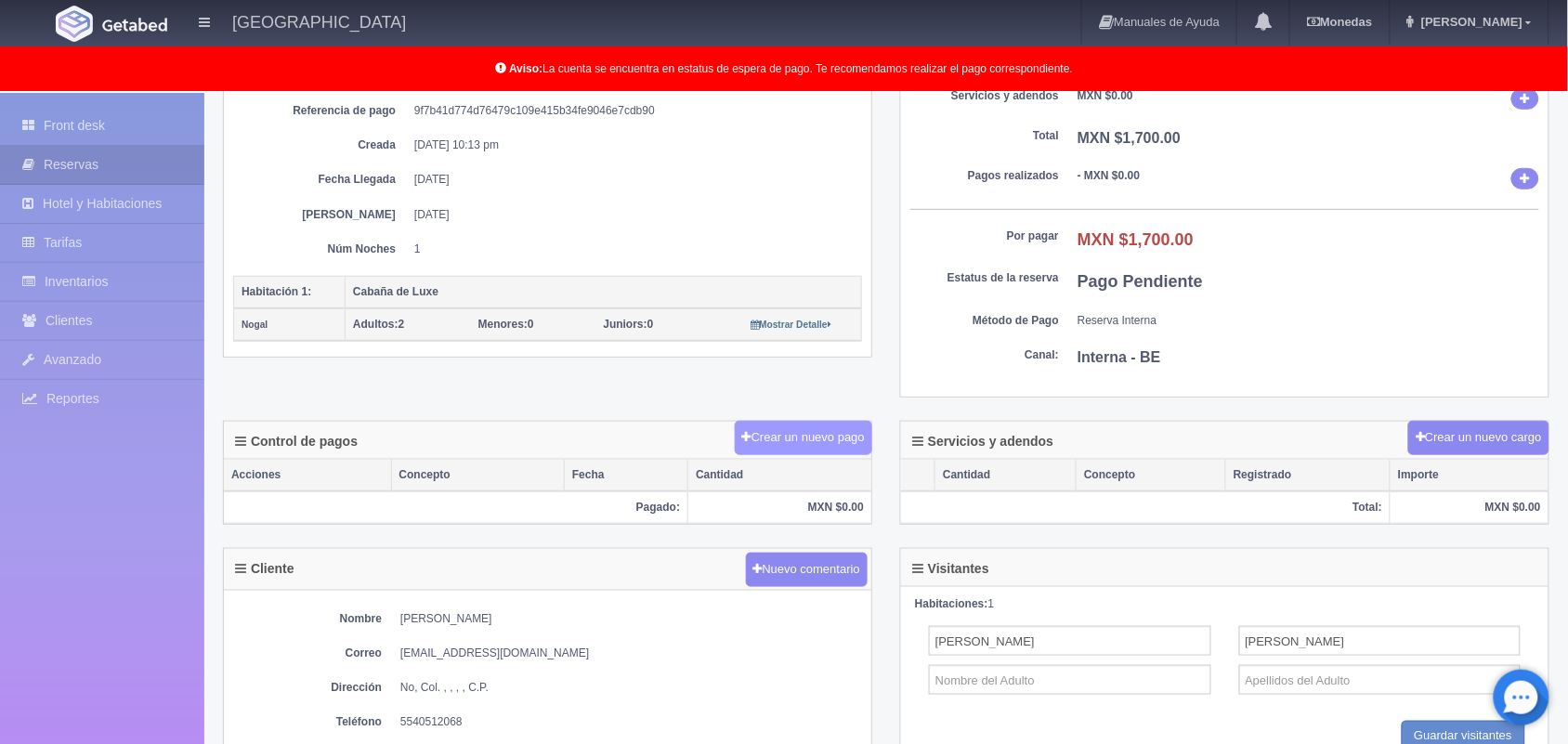
click at [805, 437] on button "Crear un nuevo pago" at bounding box center [804, 438] width 138 height 34
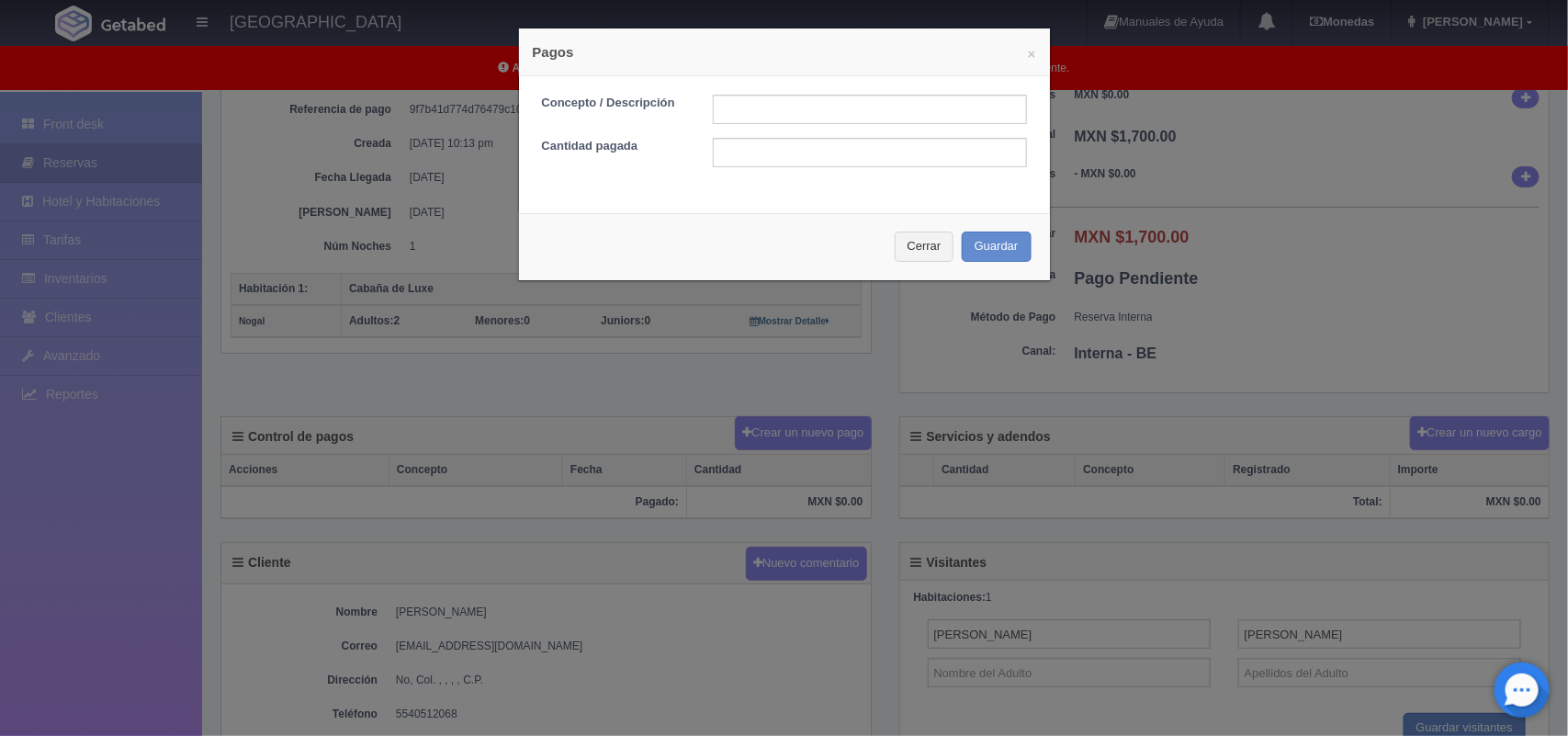
click at [768, 94] on div "Concepto / Descripción Cantidad pagada" at bounding box center [784, 138] width 531 height 123
click at [776, 96] on input "text" at bounding box center [870, 109] width 314 height 29
click at [768, 157] on input "text" at bounding box center [870, 152] width 314 height 29
click at [763, 122] on input "text" at bounding box center [870, 109] width 314 height 29
type input "Pago transferencia"
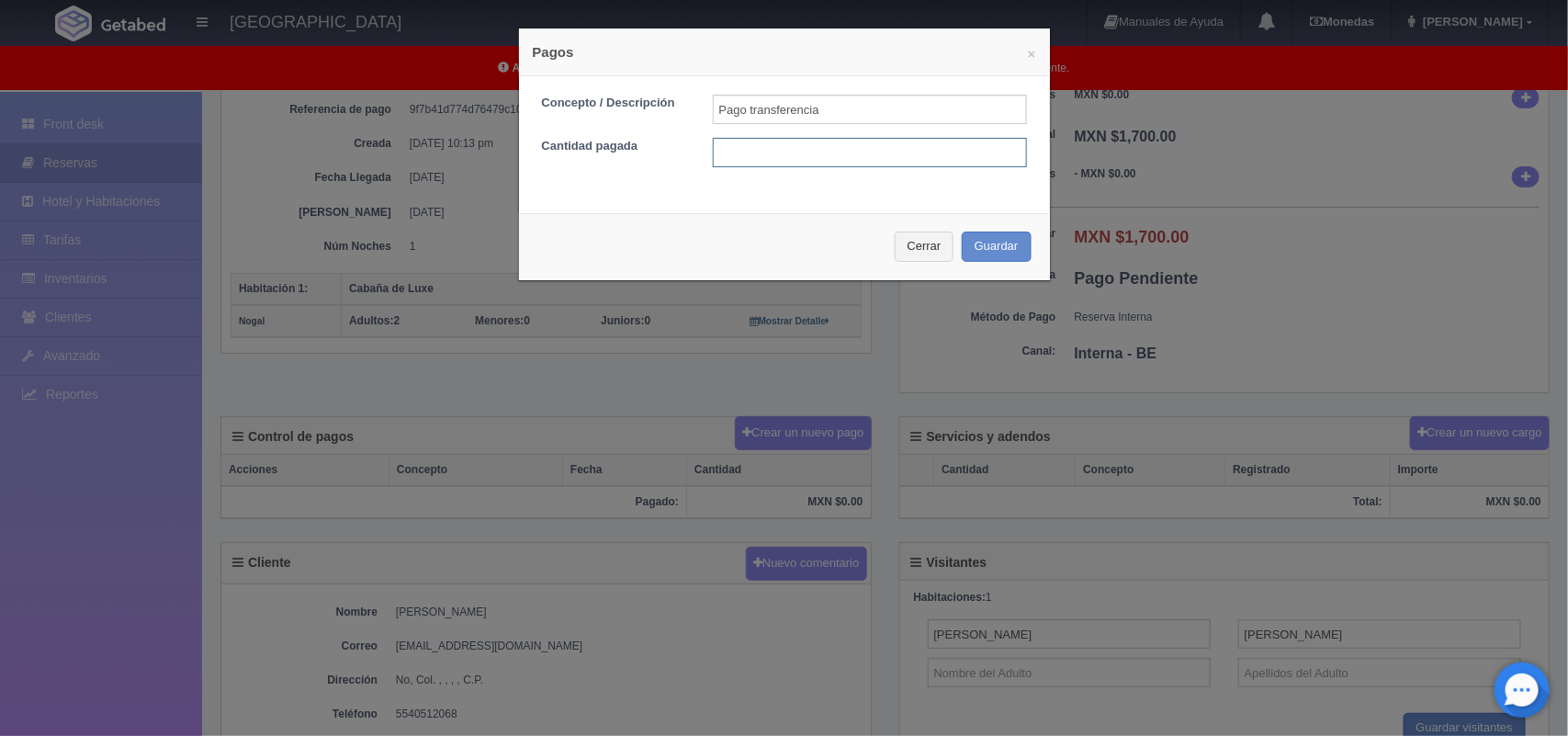
click at [758, 164] on input "text" at bounding box center [870, 152] width 314 height 29
type input "700.00"
click at [990, 260] on button "Guardar" at bounding box center [997, 247] width 70 height 30
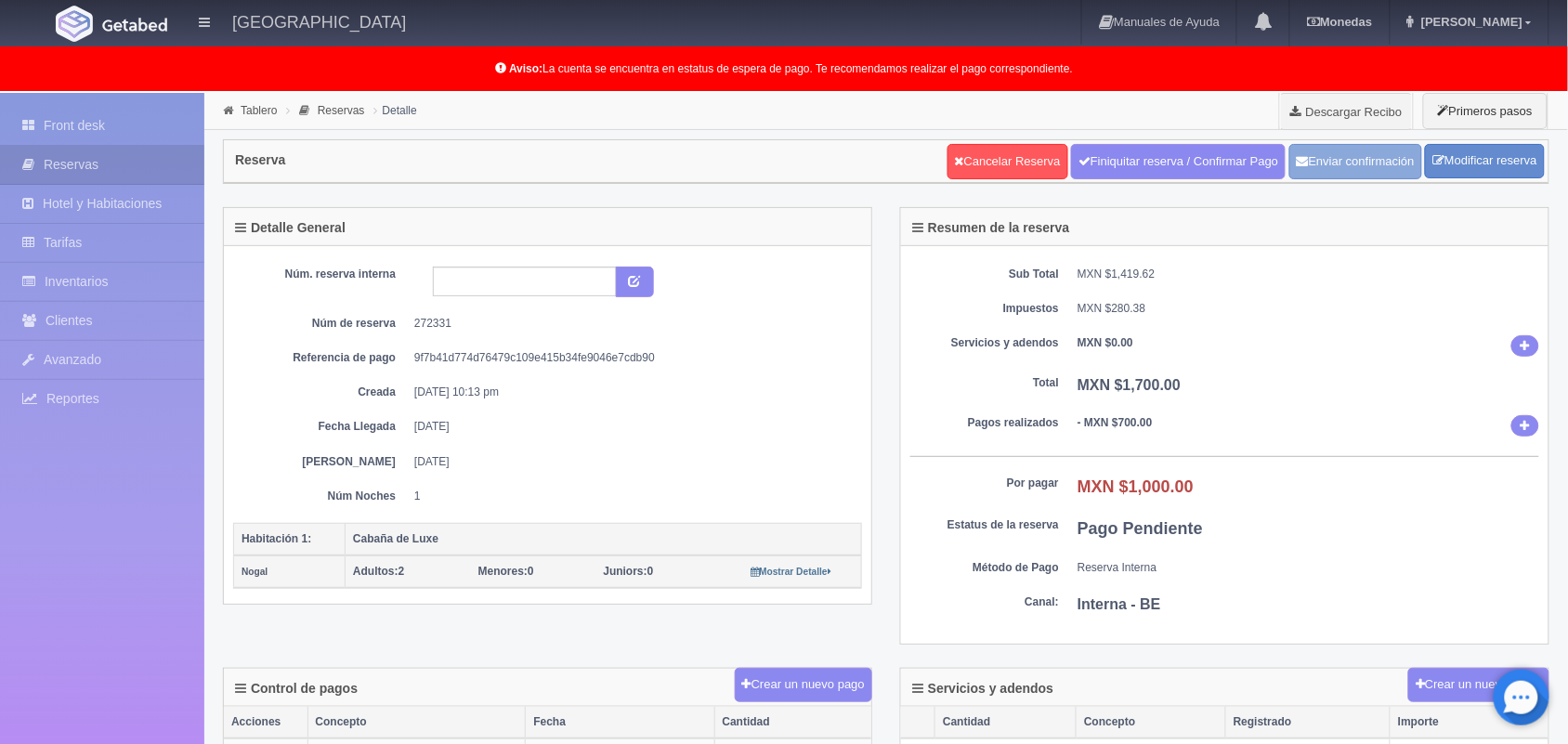
click at [1336, 145] on button "Enviar confirmación" at bounding box center [1356, 162] width 133 height 35
click at [144, 130] on link "Front desk" at bounding box center [102, 126] width 205 height 38
